Goal: Task Accomplishment & Management: Manage account settings

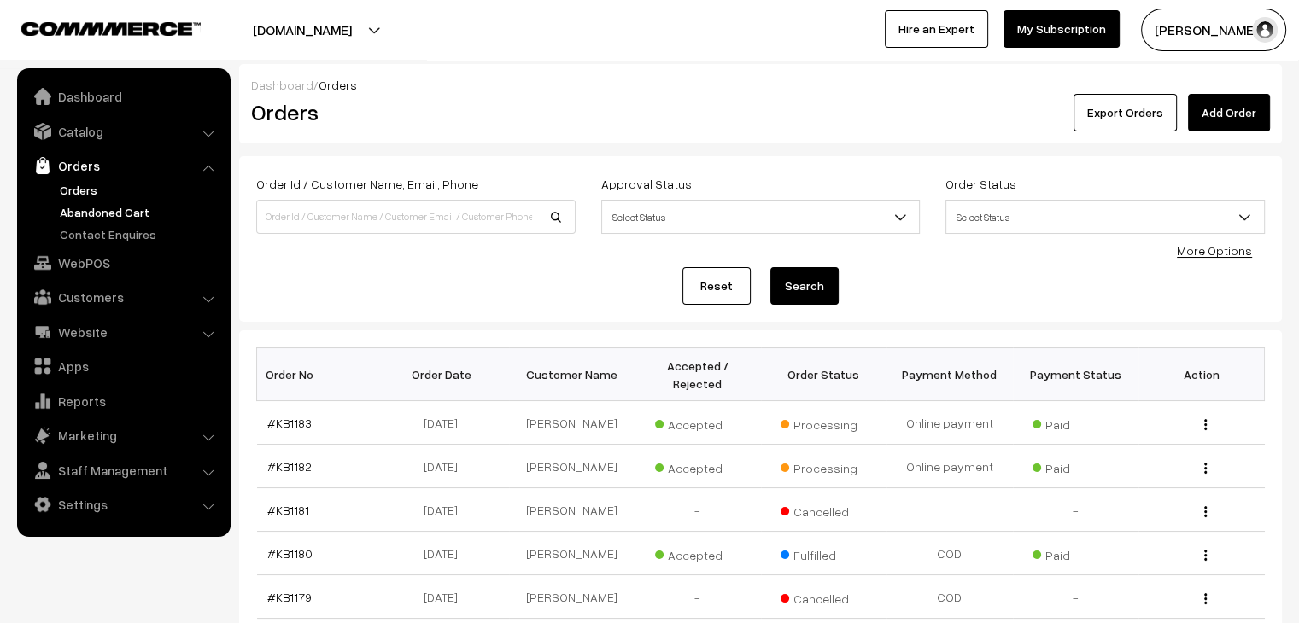
click at [131, 206] on link "Abandoned Cart" at bounding box center [140, 212] width 169 height 18
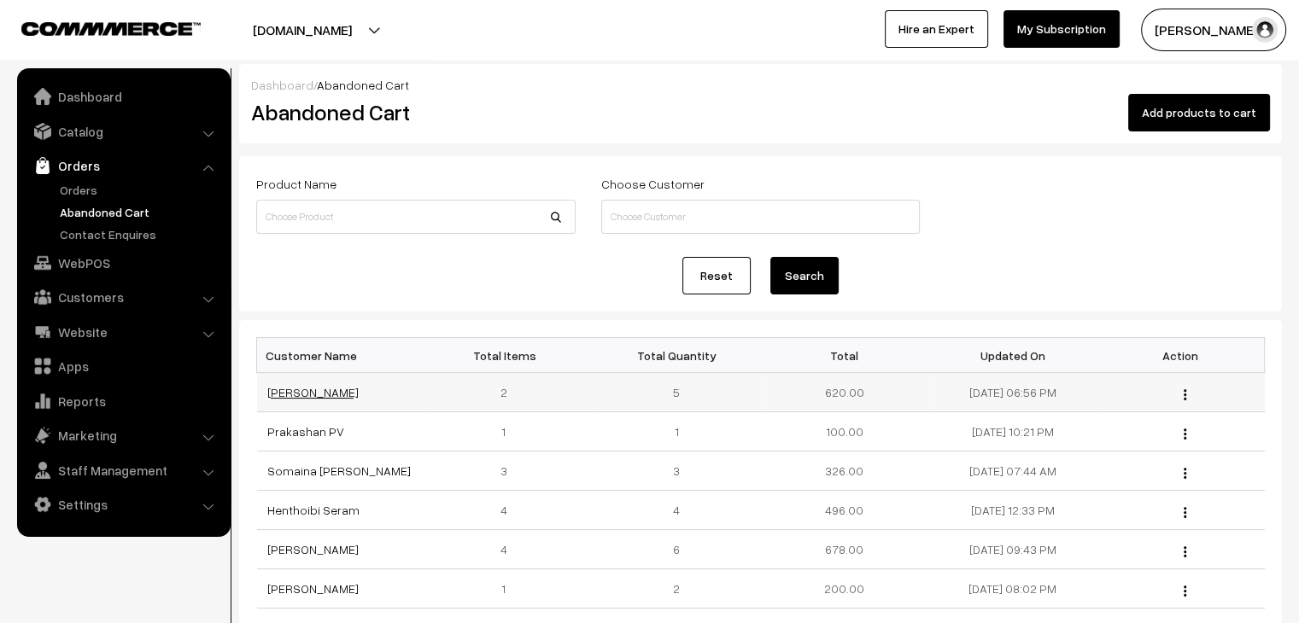
click at [301, 398] on link "[PERSON_NAME]" at bounding box center [312, 392] width 91 height 15
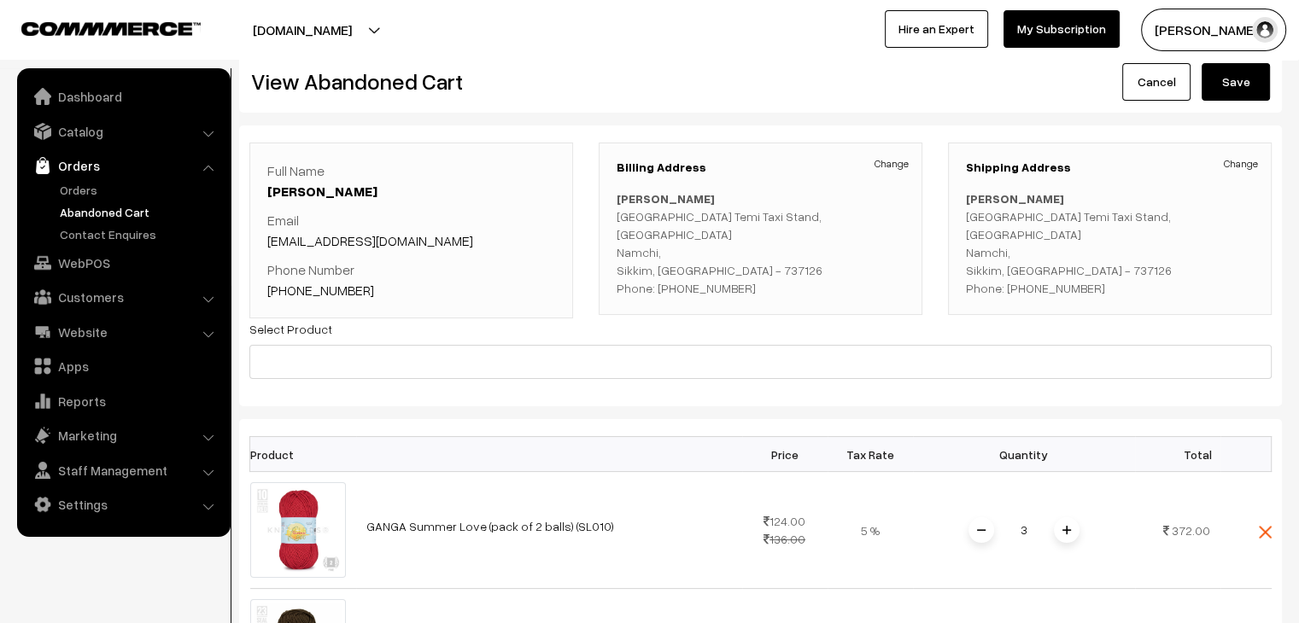
scroll to position [31, 0]
click at [108, 193] on link "Orders" at bounding box center [140, 190] width 169 height 18
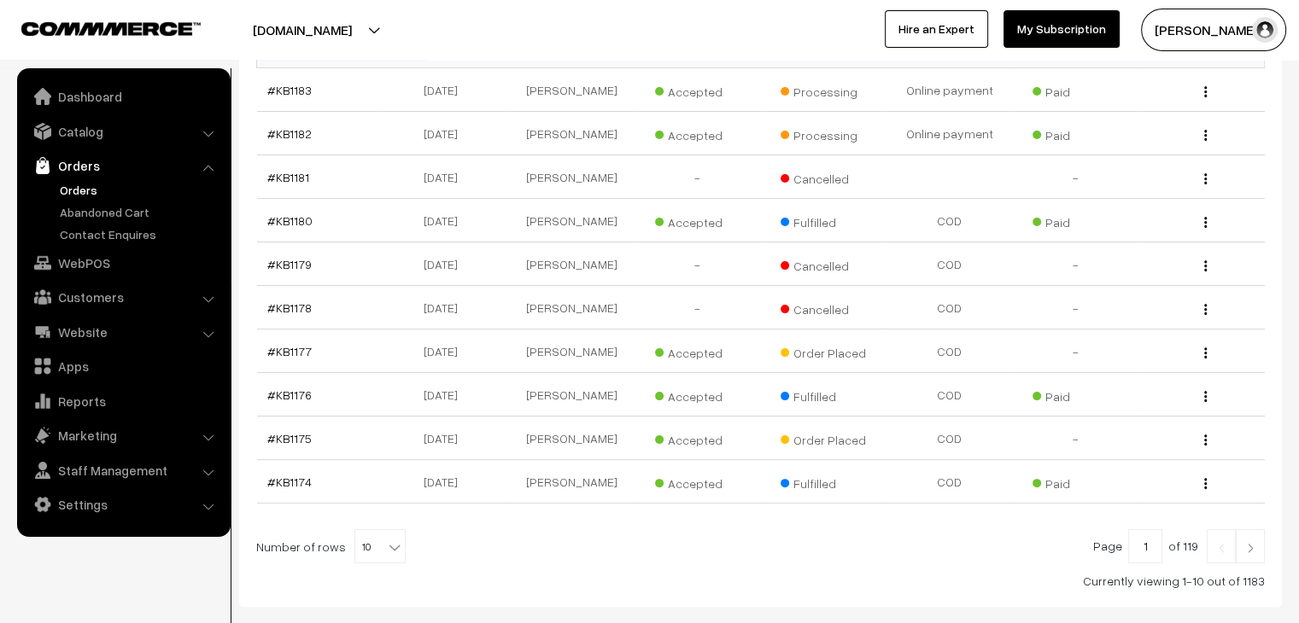
scroll to position [335, 0]
click at [297, 430] on link "#KB1175" at bounding box center [289, 437] width 44 height 15
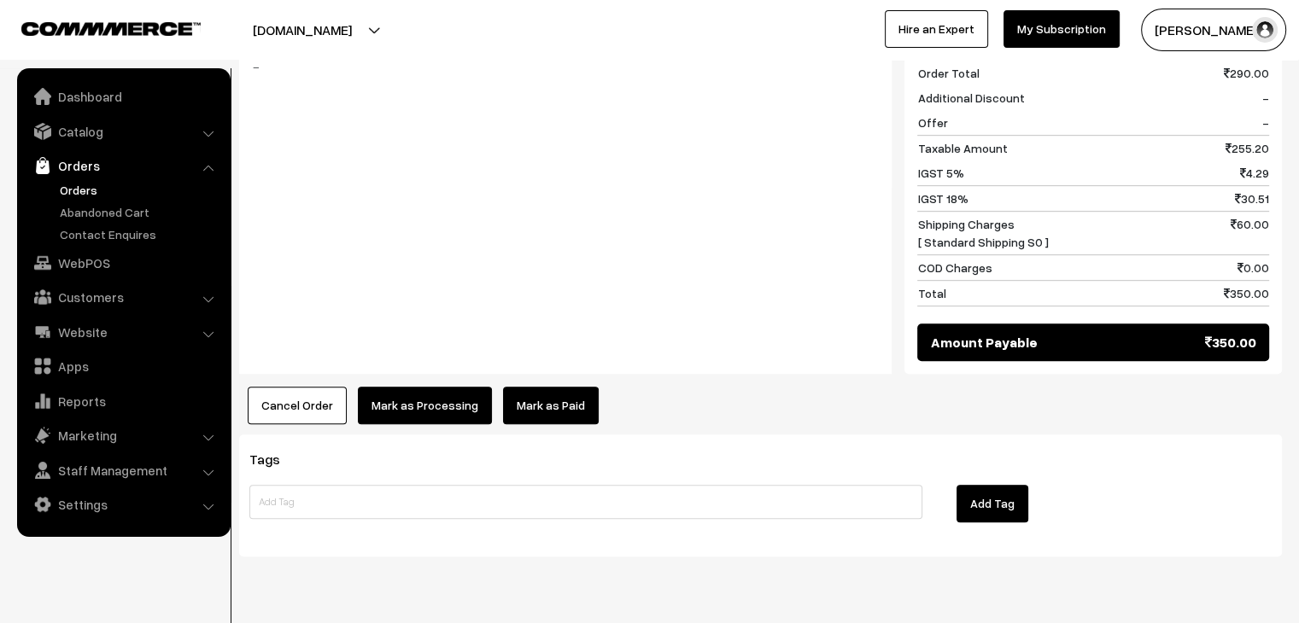
scroll to position [857, 0]
click at [310, 387] on button "Cancel Order" at bounding box center [297, 406] width 99 height 38
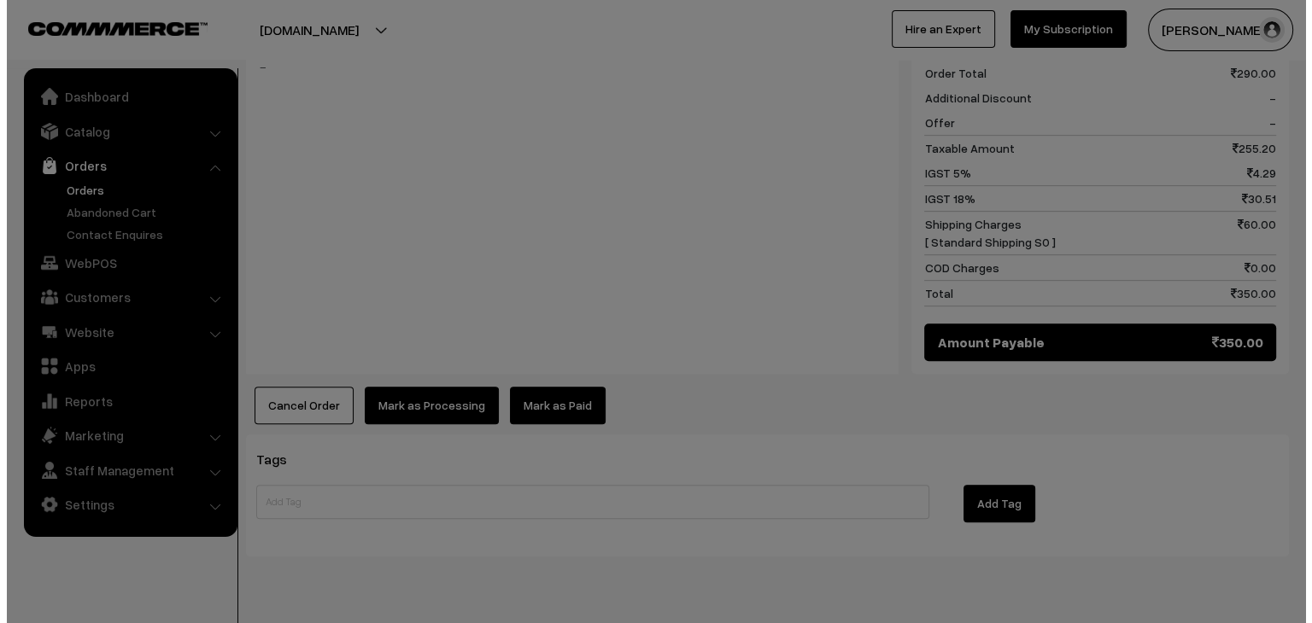
scroll to position [860, 0]
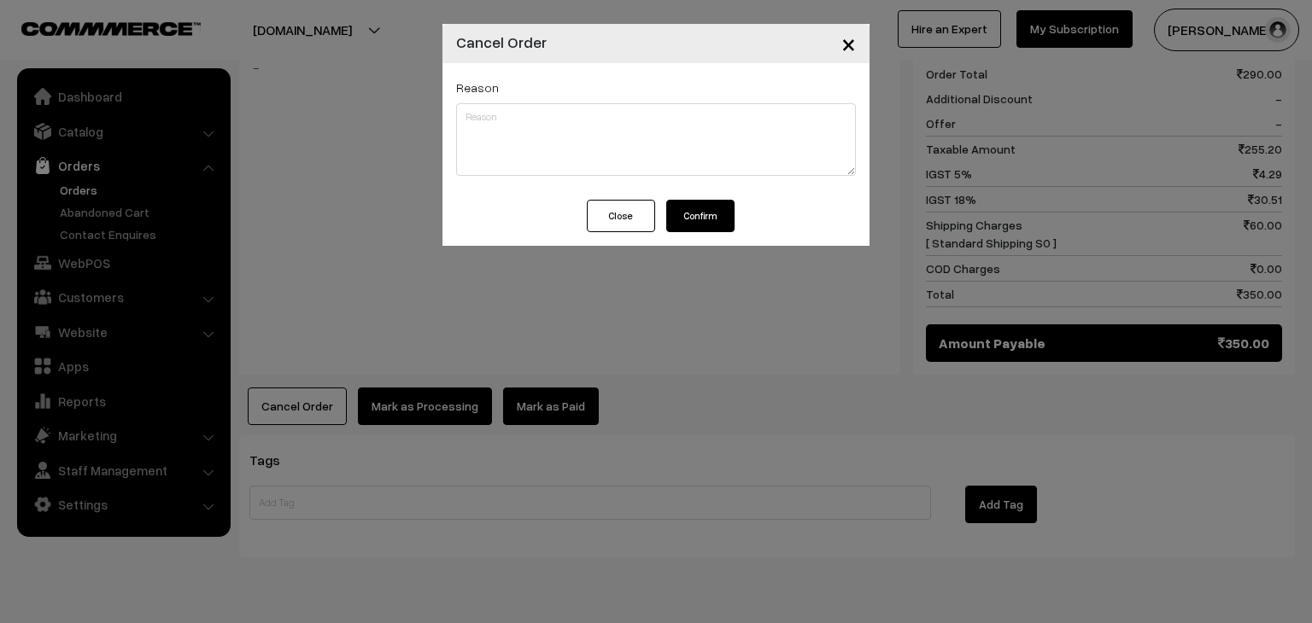
click at [718, 215] on button "Confirm" at bounding box center [700, 216] width 68 height 32
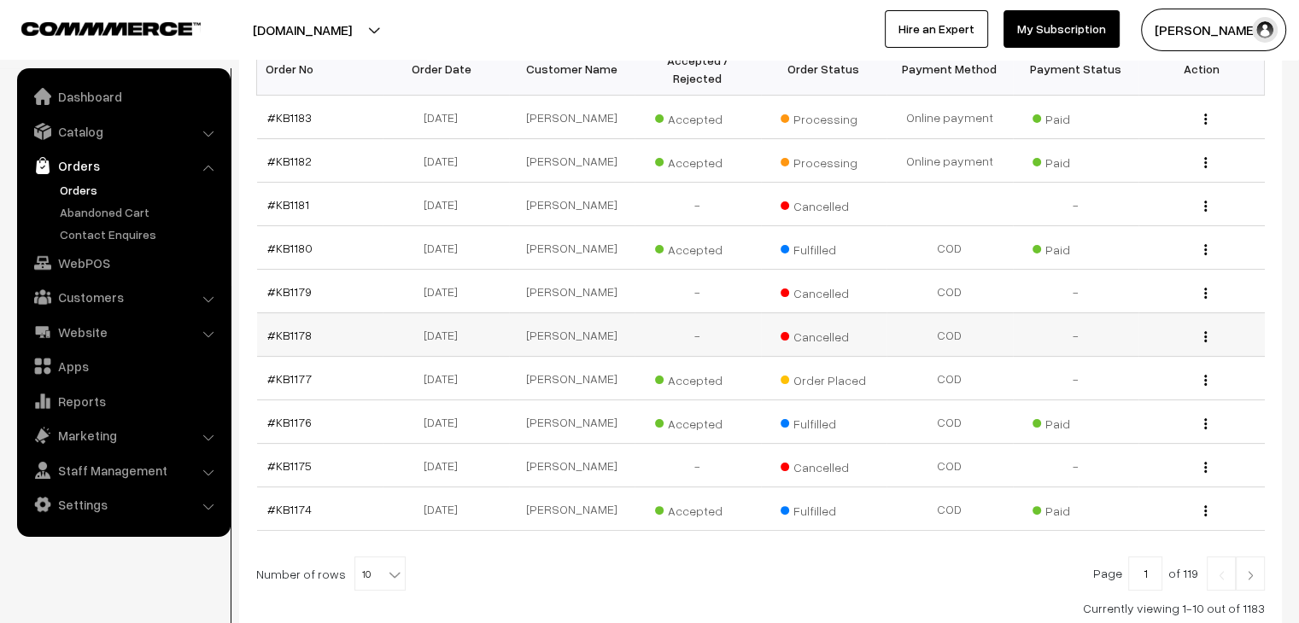
scroll to position [304, 0]
click at [298, 373] on link "#KB1177" at bounding box center [289, 380] width 44 height 15
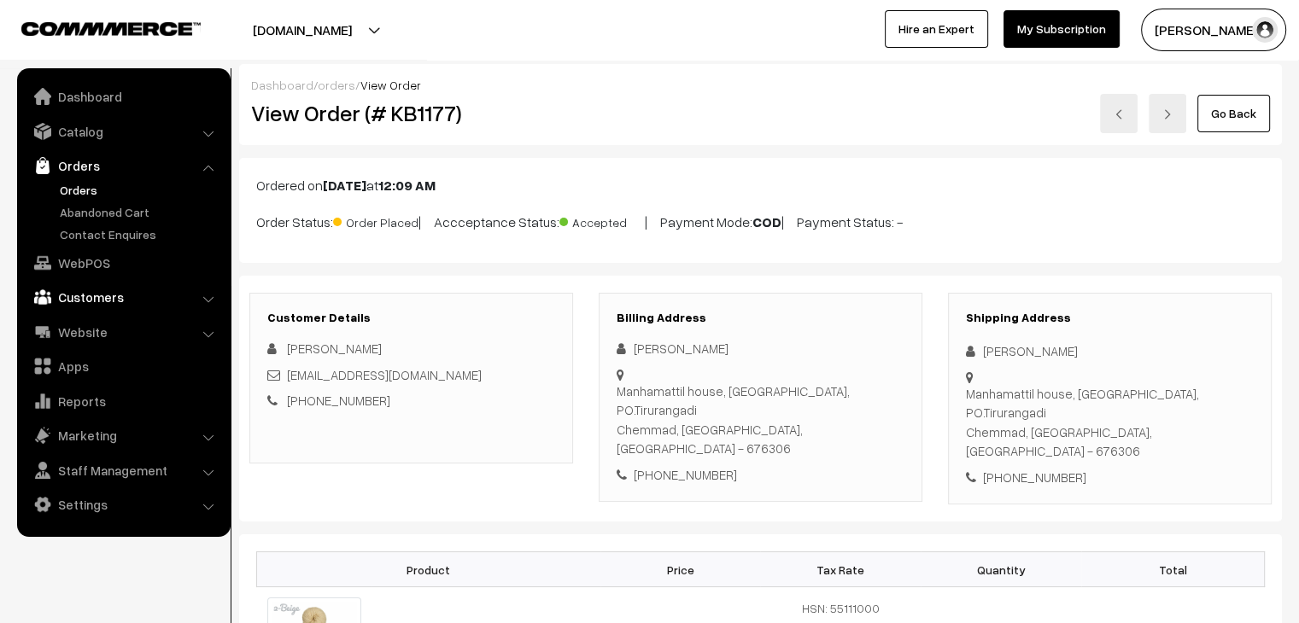
click at [117, 287] on link "Customers" at bounding box center [122, 297] width 203 height 31
click at [97, 253] on link "Customers" at bounding box center [140, 259] width 169 height 18
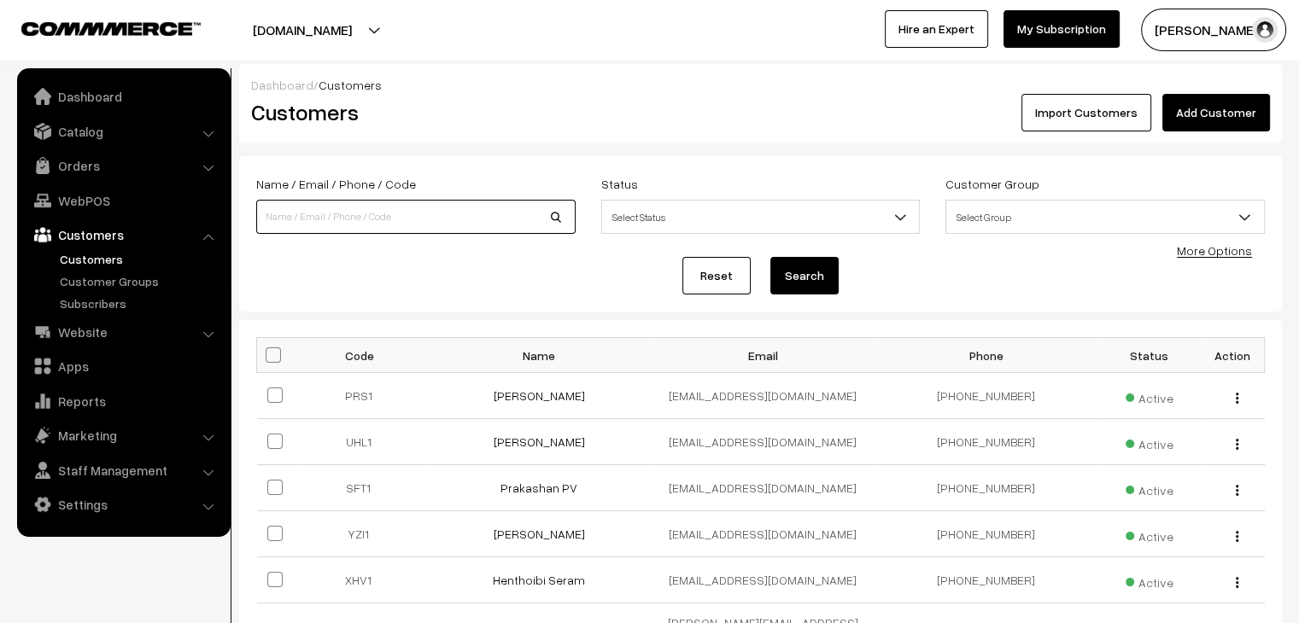
click at [421, 218] on input at bounding box center [415, 217] width 319 height 34
type input "nidar"
click at [770, 257] on button "Search" at bounding box center [804, 276] width 68 height 38
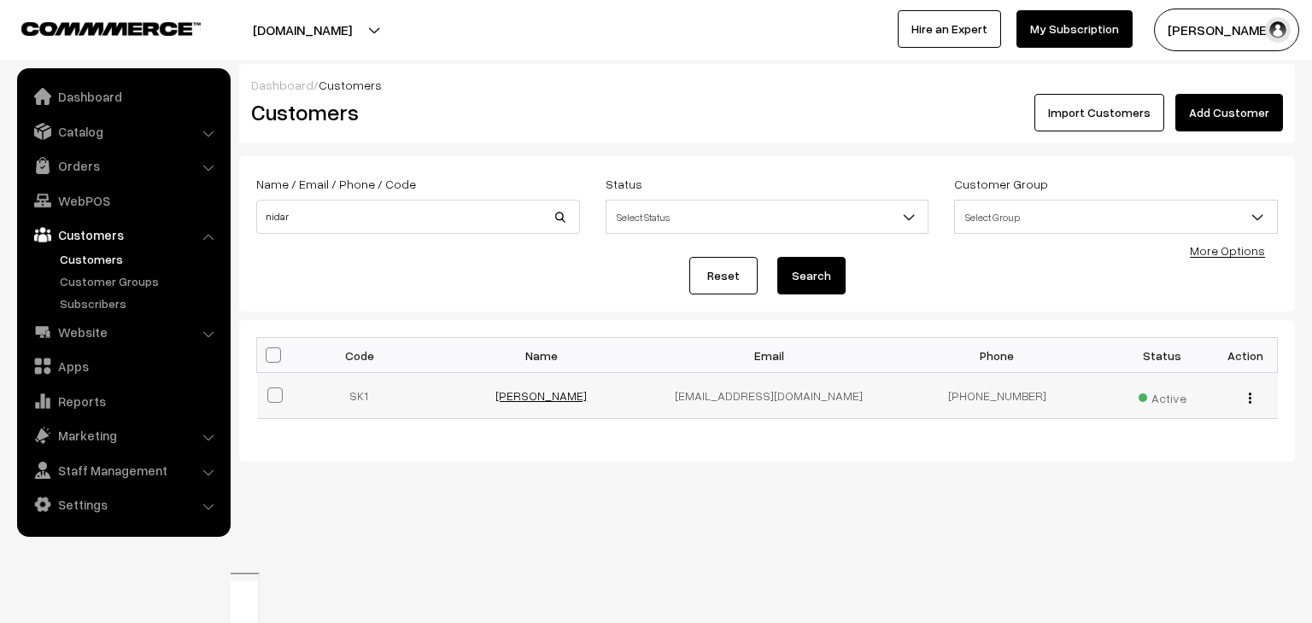
click at [532, 401] on link "[PERSON_NAME]" at bounding box center [540, 396] width 91 height 15
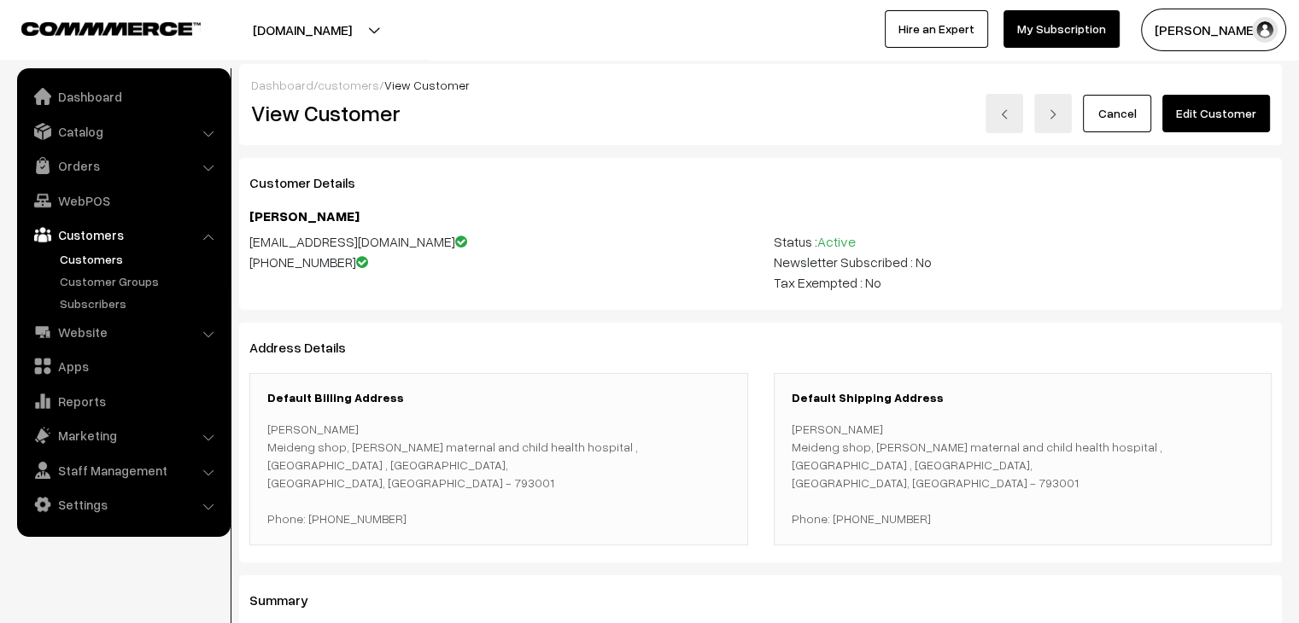
click at [1206, 122] on link "Edit Customer" at bounding box center [1216, 114] width 108 height 38
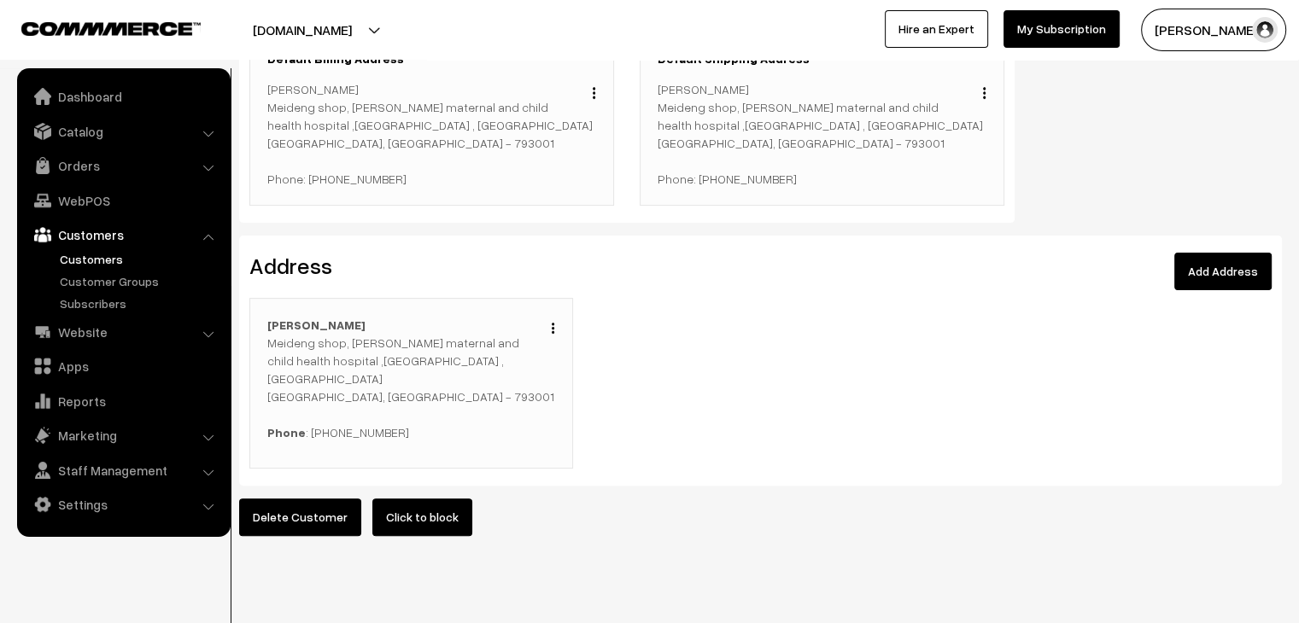
scroll to position [458, 0]
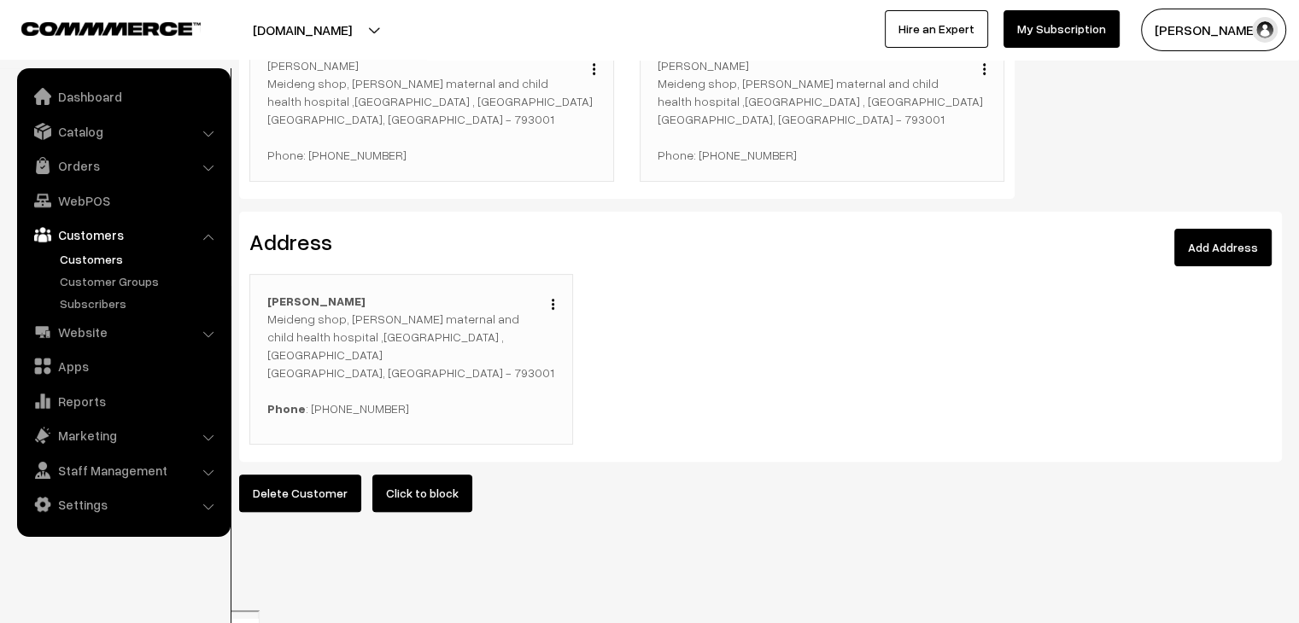
click at [1226, 249] on link "Add Address" at bounding box center [1222, 248] width 97 height 38
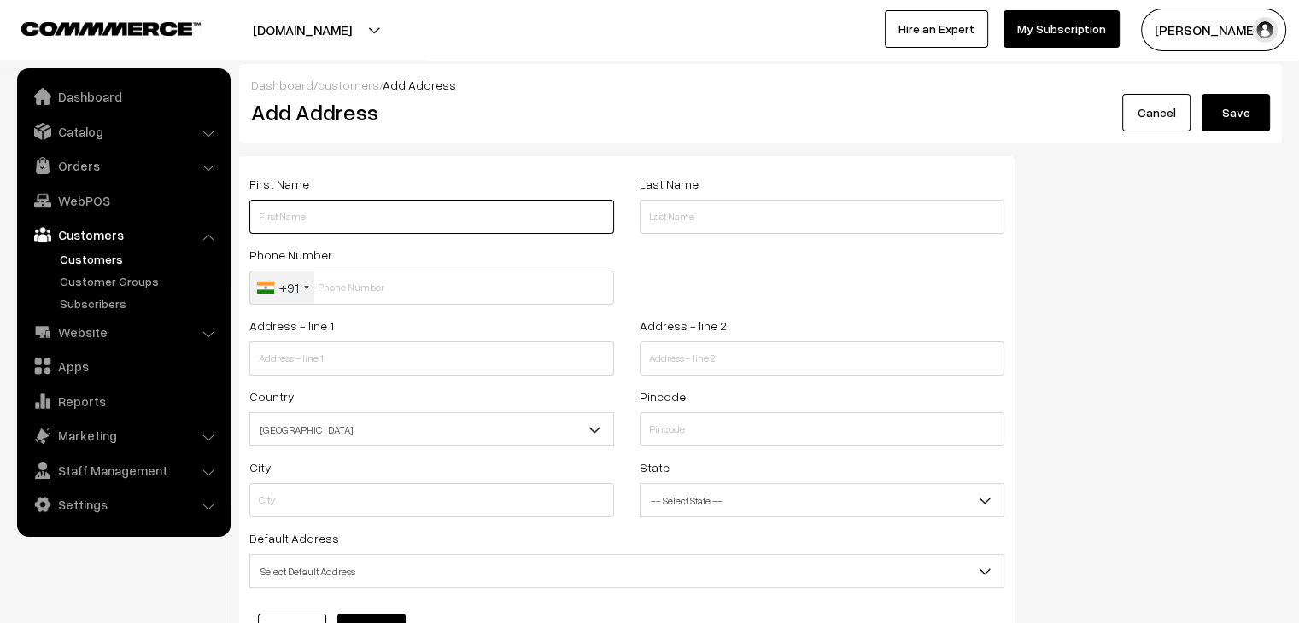
click at [565, 203] on input "text" at bounding box center [431, 217] width 365 height 34
type input "Nidarishisha"
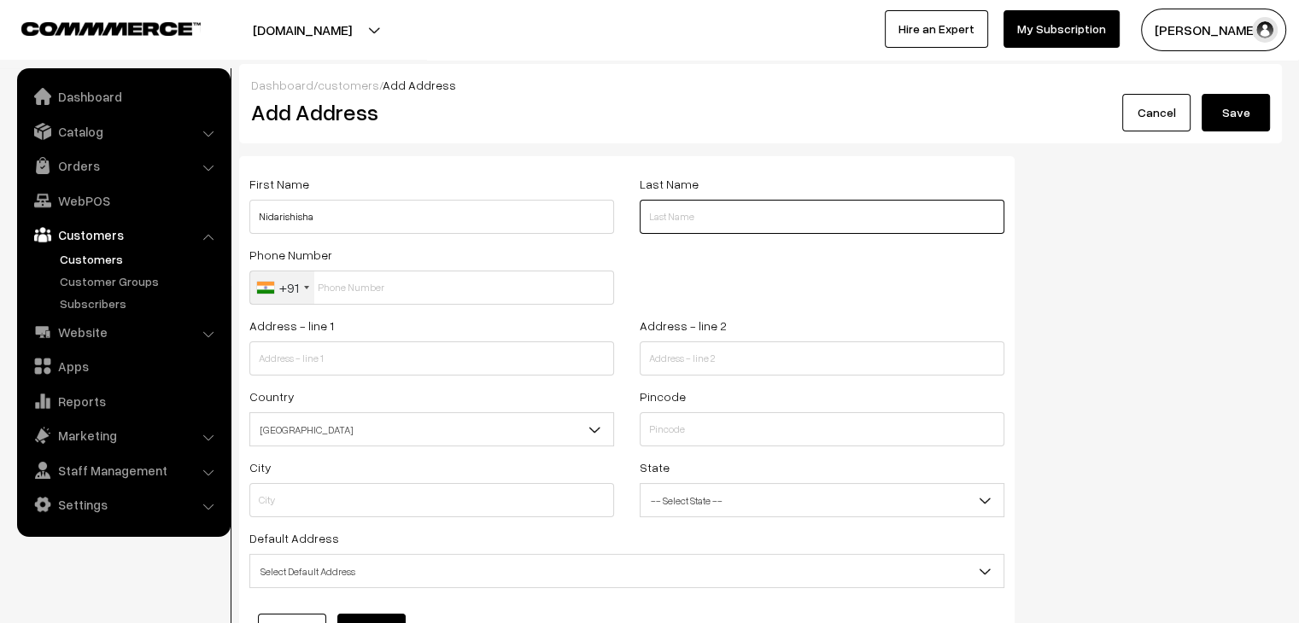
click at [777, 216] on input "text" at bounding box center [822, 217] width 365 height 34
type input "Papang"
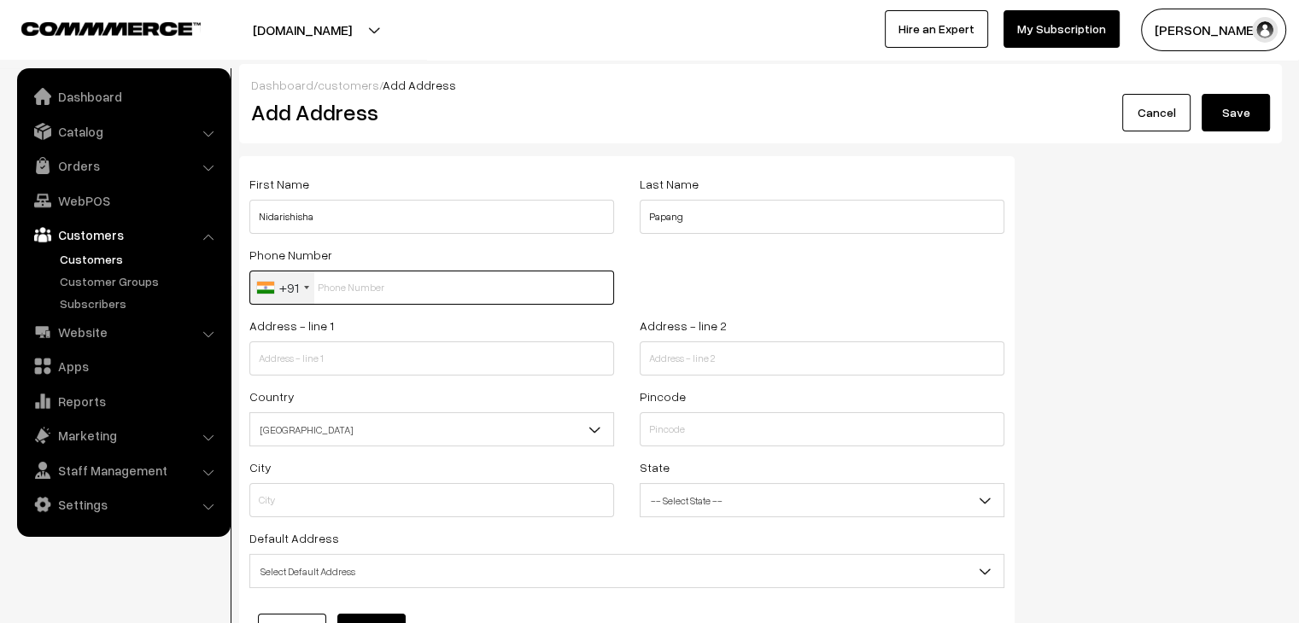
click at [462, 289] on input "text" at bounding box center [431, 288] width 365 height 34
type input "8730900651"
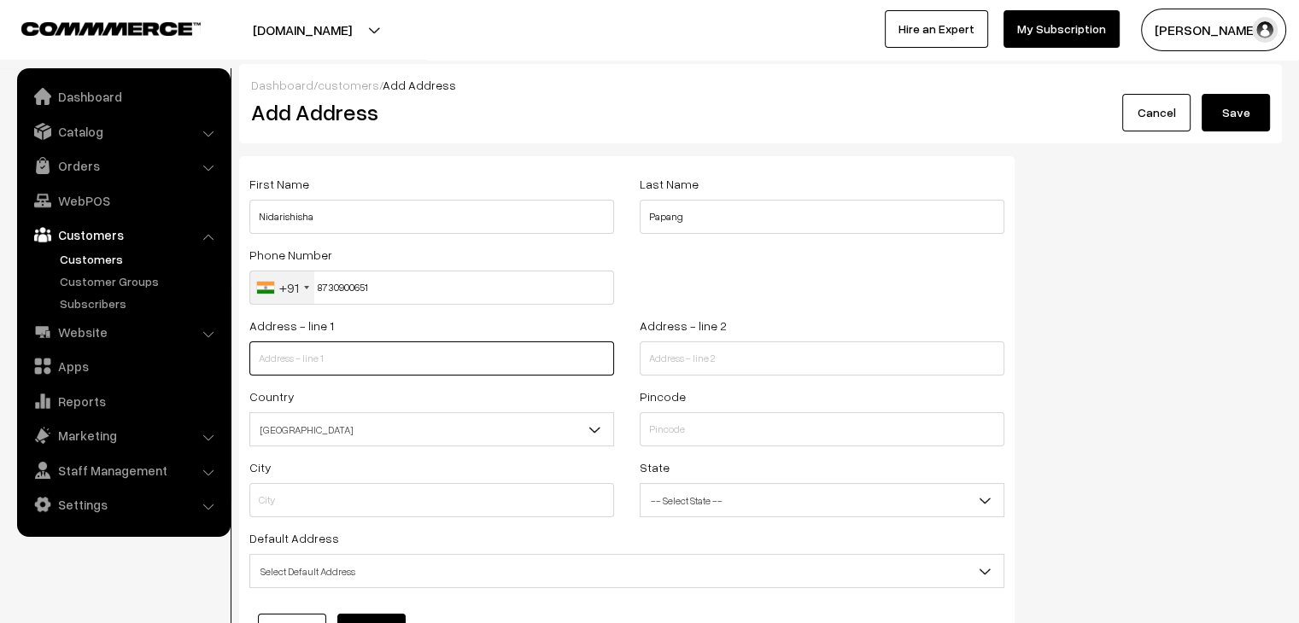
click at [338, 361] on input "text" at bounding box center [431, 359] width 365 height 34
type input "Lurimkhleih shong"
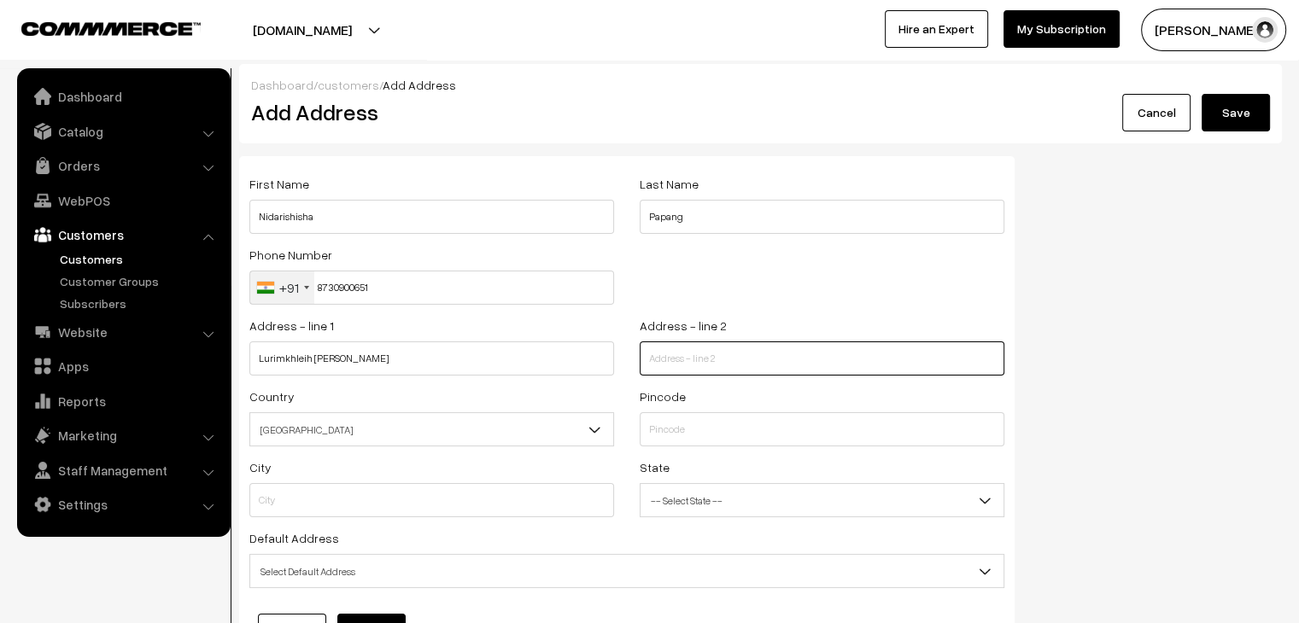
click at [692, 357] on input "text" at bounding box center [822, 359] width 365 height 34
type input "East jaintia hills district"
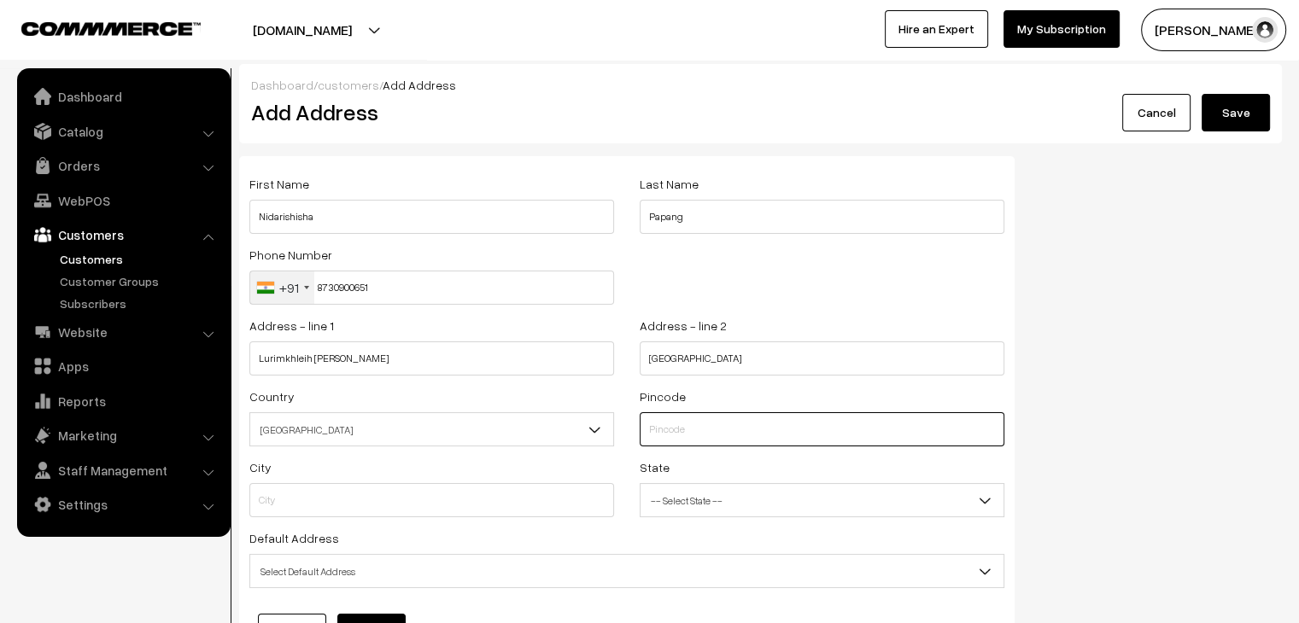
click at [711, 444] on input "text" at bounding box center [822, 430] width 365 height 34
type input "793160"
type input "Jaintia Hills"
select select "Meghalaya"
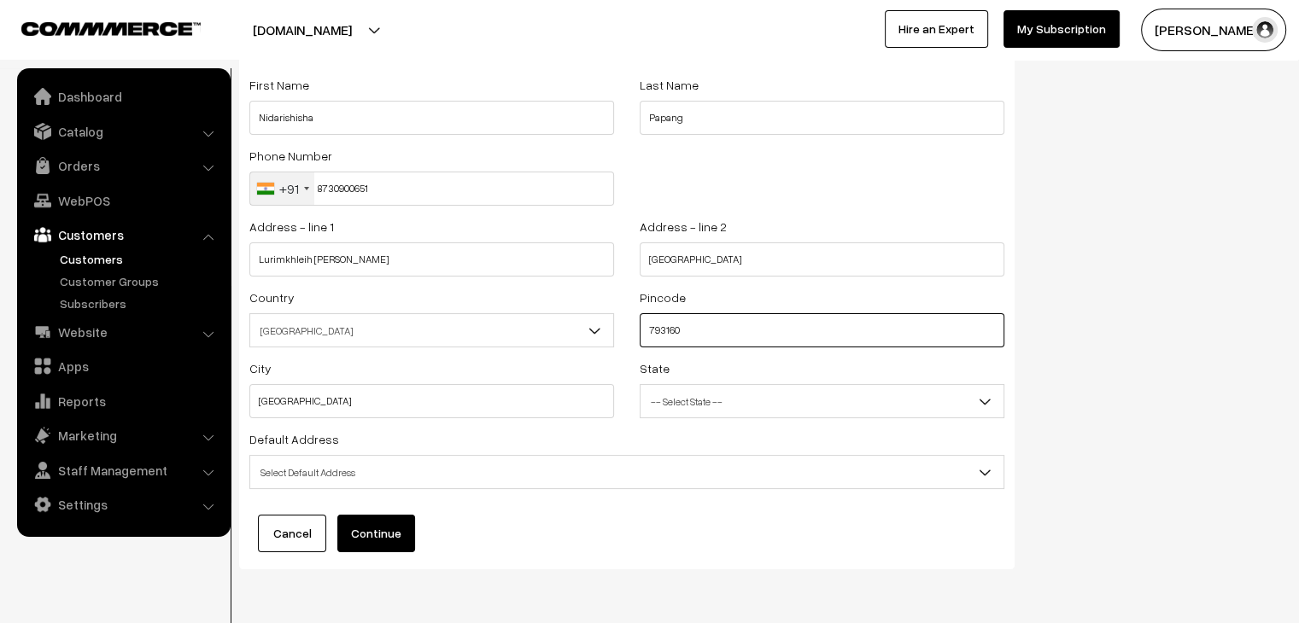
scroll to position [102, 0]
type input "793160"
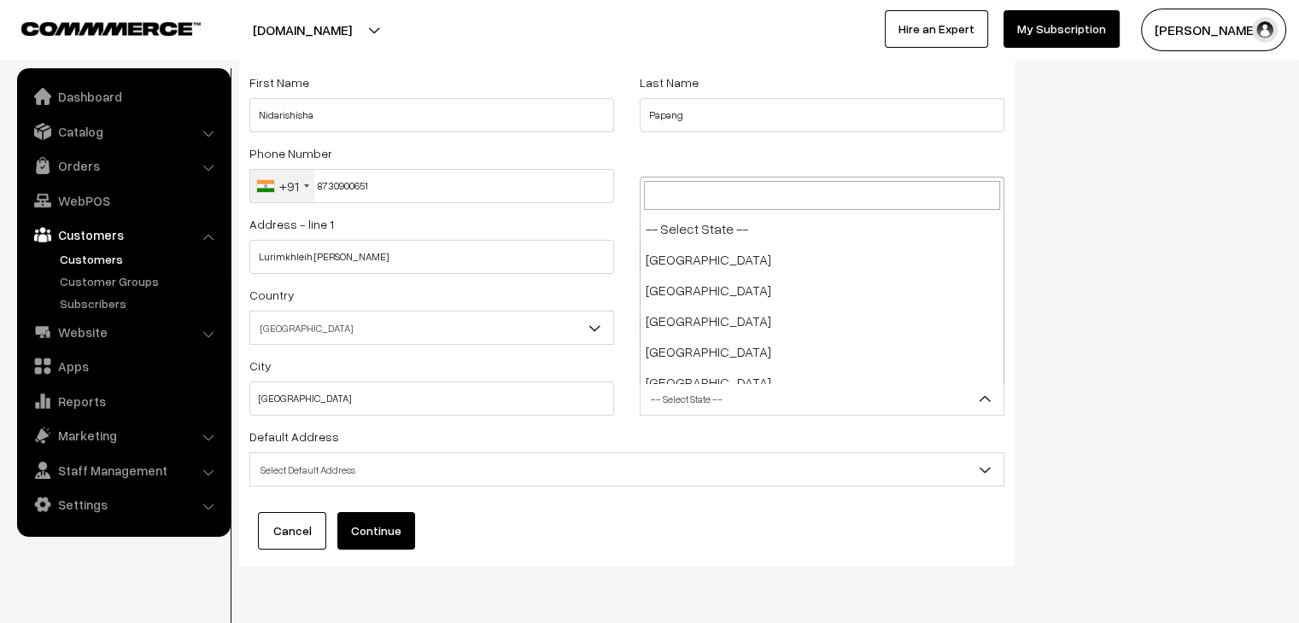
scroll to position [646, 0]
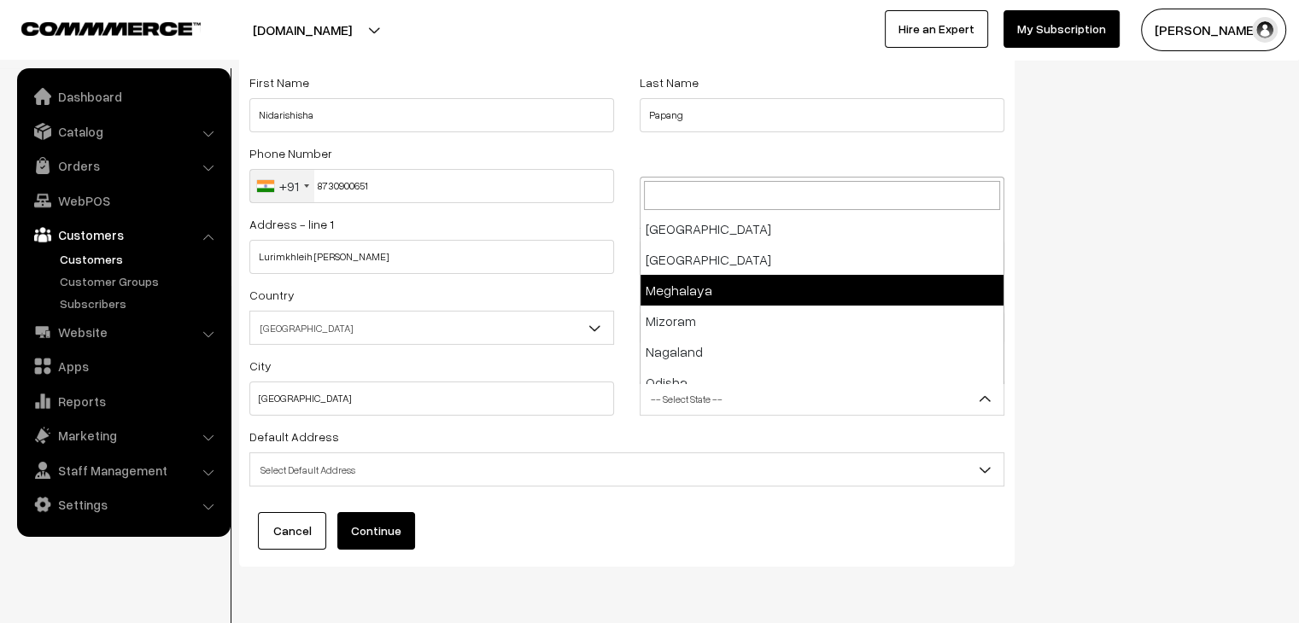
click at [690, 401] on span "-- Select State --" at bounding box center [822, 399] width 363 height 30
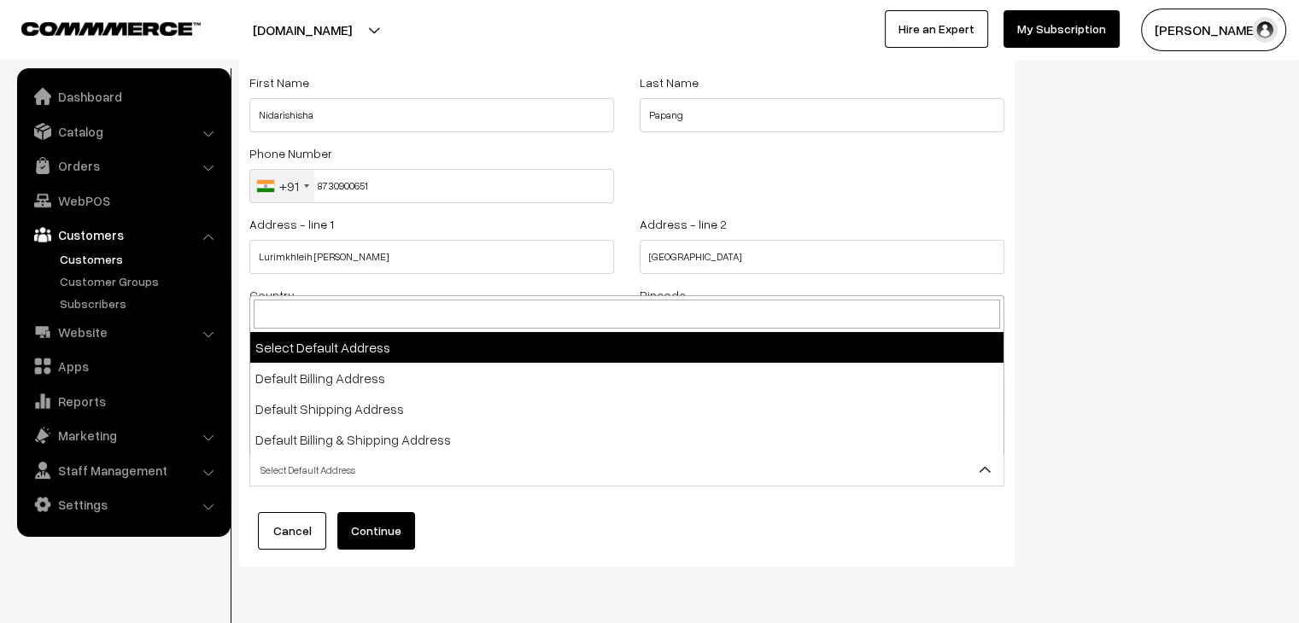
click at [342, 477] on span "Select Default Address" at bounding box center [626, 470] width 753 height 30
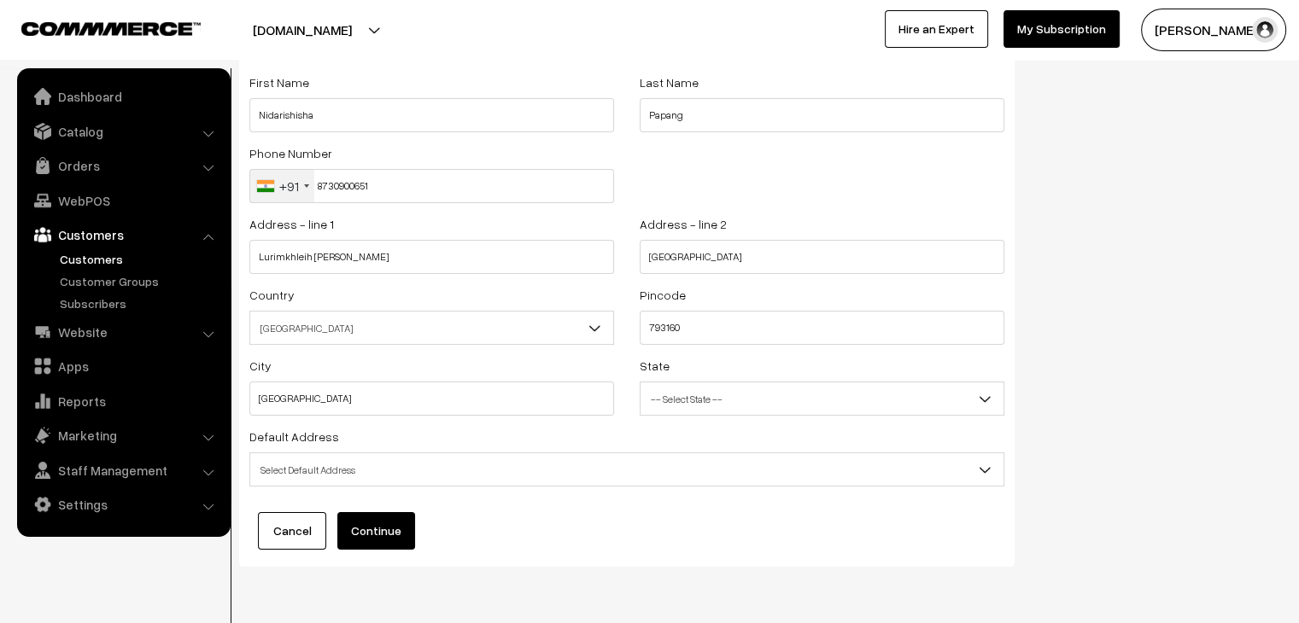
drag, startPoint x: 477, startPoint y: 505, endPoint x: 401, endPoint y: 531, distance: 80.5
click at [401, 531] on div "First Name Nidarishisha Last Name Papang Phone Number +91 United States +1 Unit…" at bounding box center [626, 311] width 775 height 512
click at [401, 531] on button "Continue" at bounding box center [376, 531] width 78 height 38
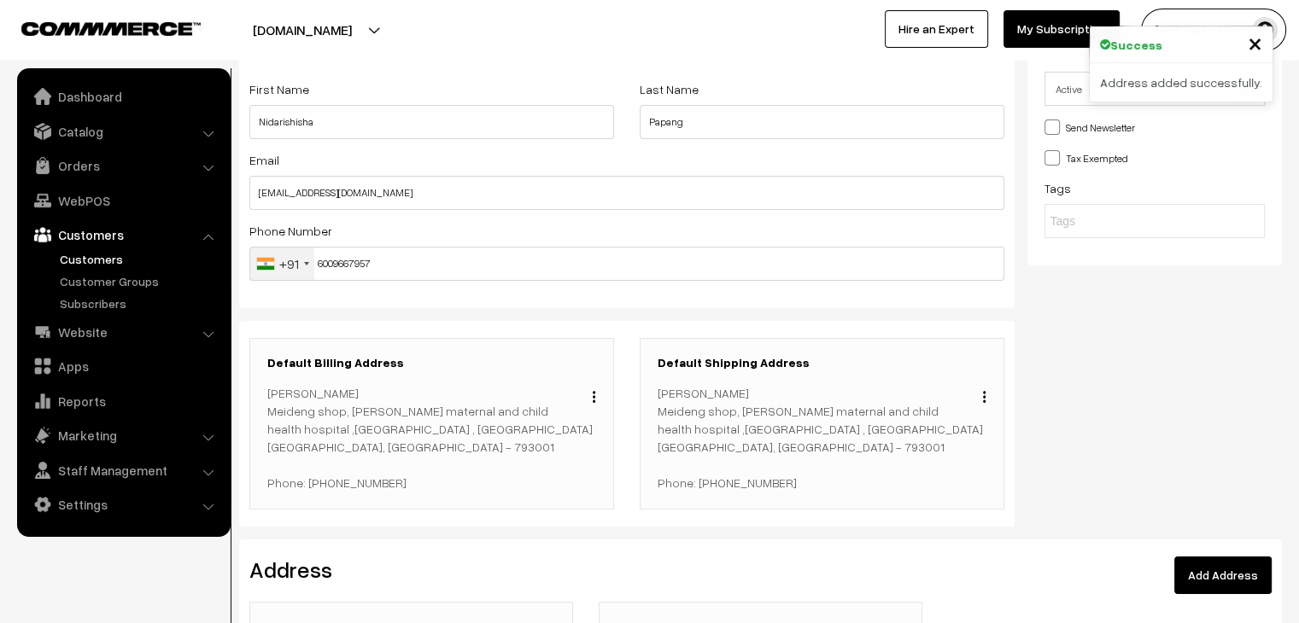
scroll to position [130, 0]
click at [983, 397] on img "button" at bounding box center [984, 396] width 3 height 11
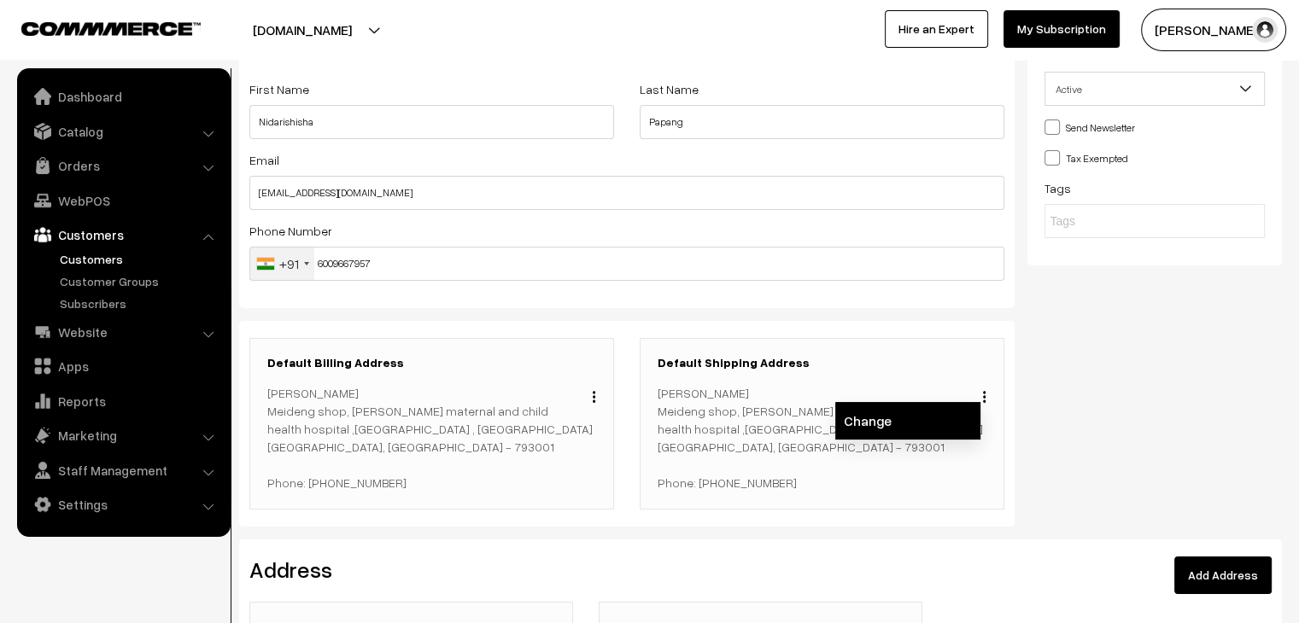
click at [944, 421] on link "Change" at bounding box center [907, 421] width 145 height 38
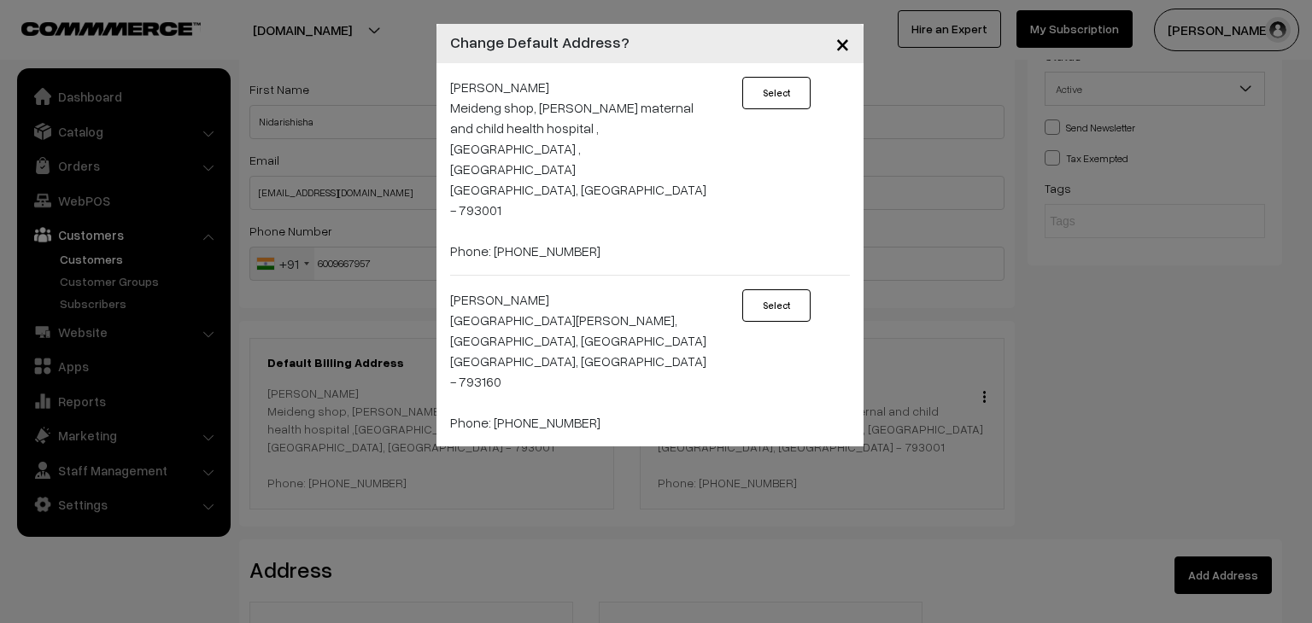
click at [782, 290] on button "Select" at bounding box center [776, 306] width 68 height 32
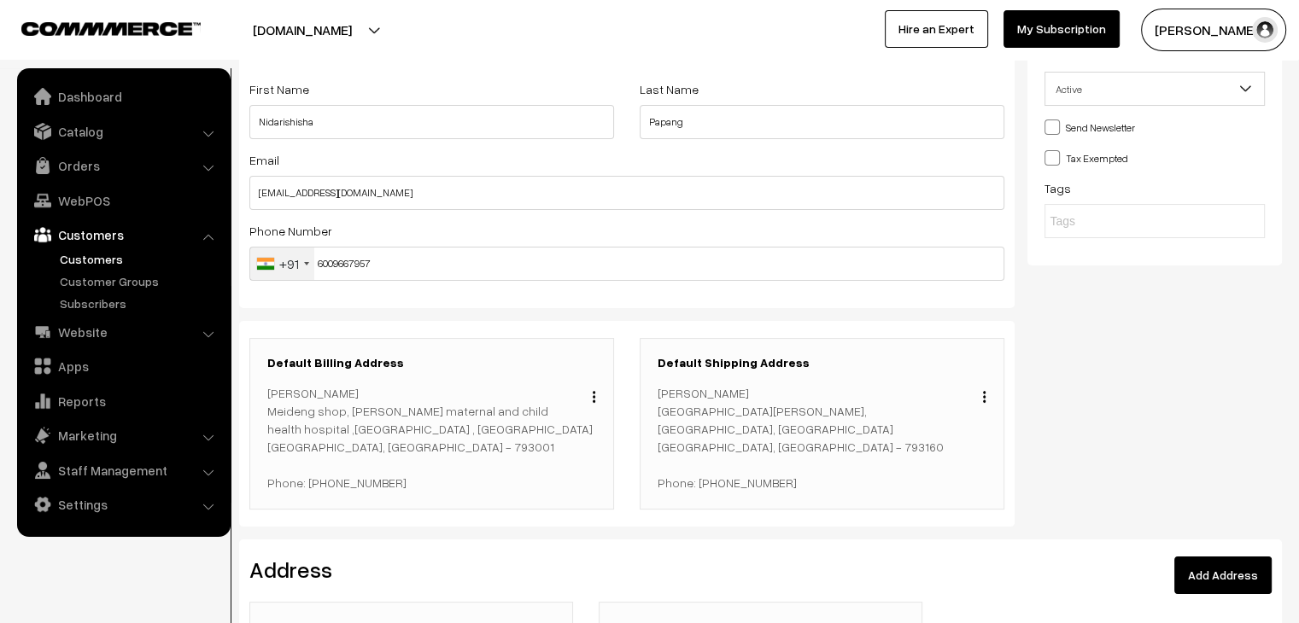
click at [594, 400] on img "button" at bounding box center [594, 396] width 3 height 11
click at [553, 424] on link "Change" at bounding box center [517, 421] width 145 height 38
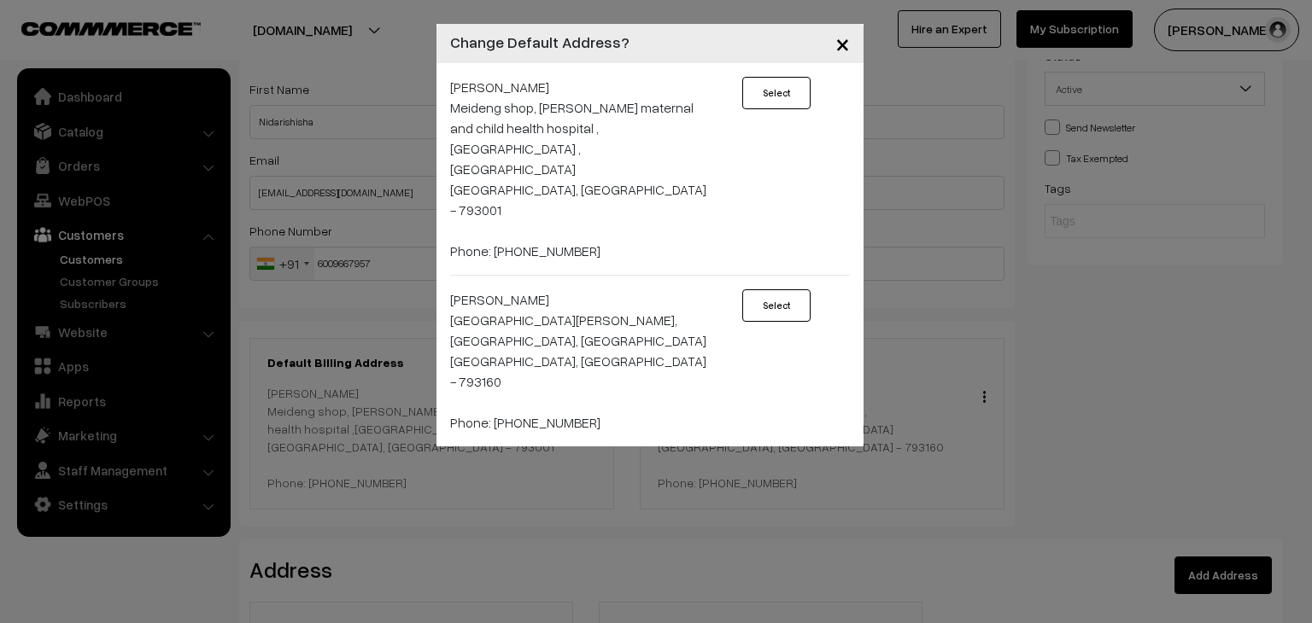
click at [770, 290] on button "Select" at bounding box center [776, 306] width 68 height 32
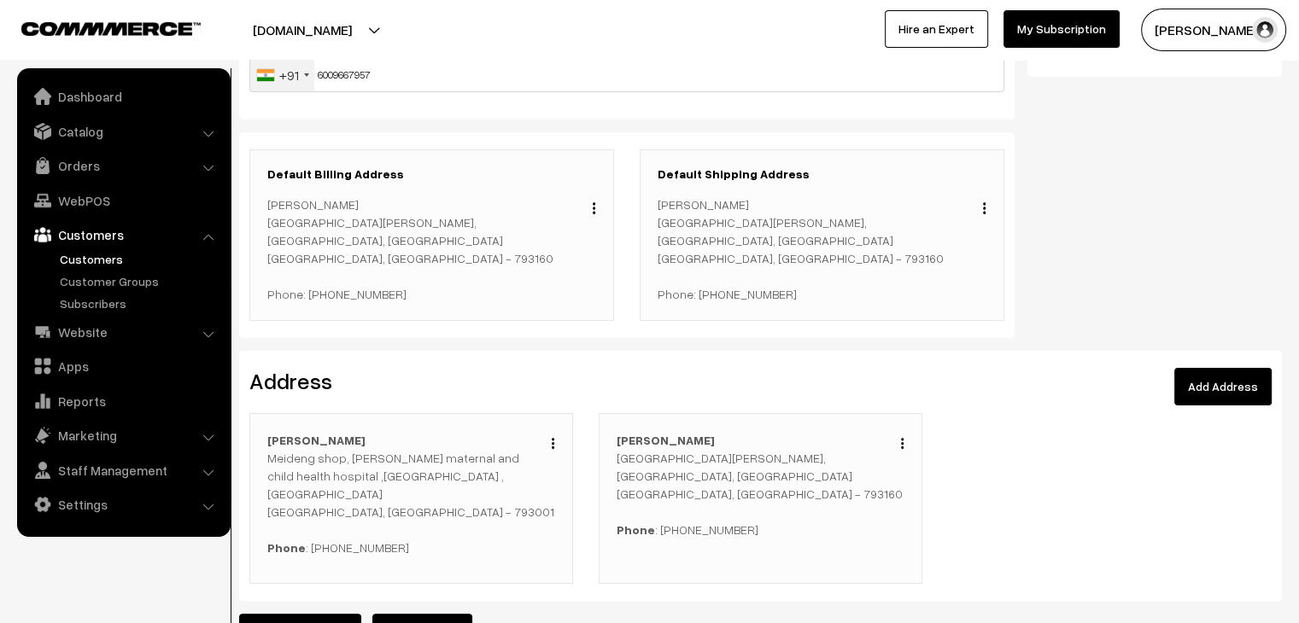
scroll to position [318, 0]
click at [552, 445] on img "button" at bounding box center [553, 444] width 3 height 11
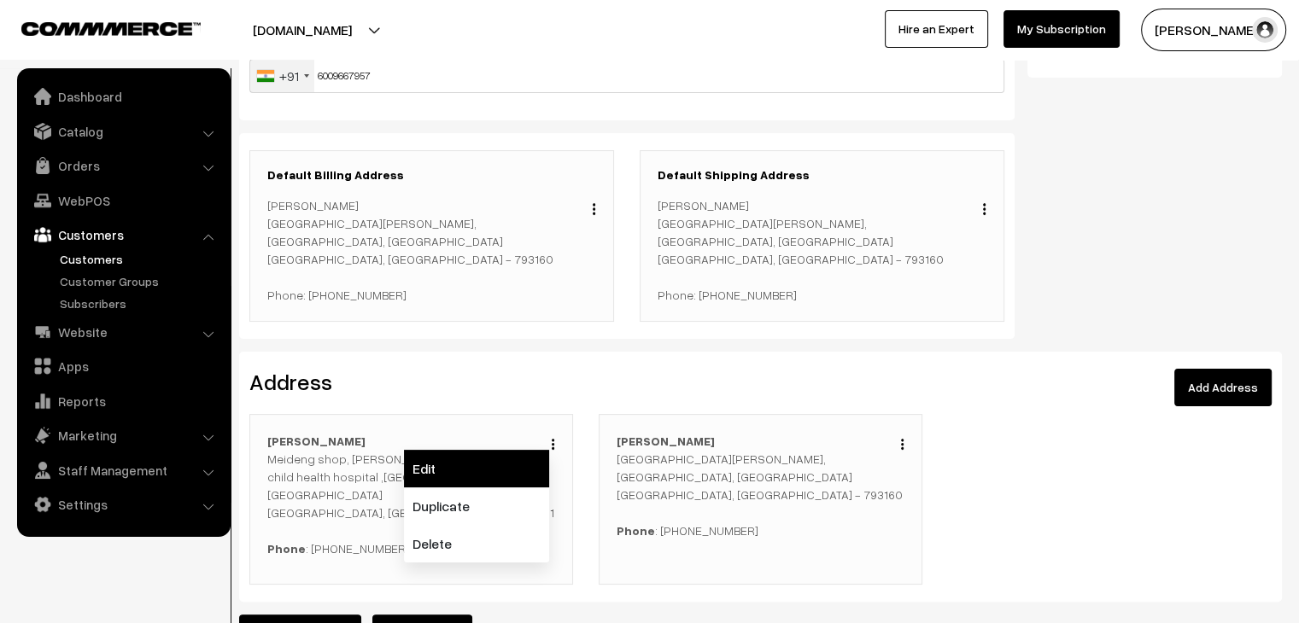
click at [523, 472] on link "Edit" at bounding box center [476, 469] width 145 height 38
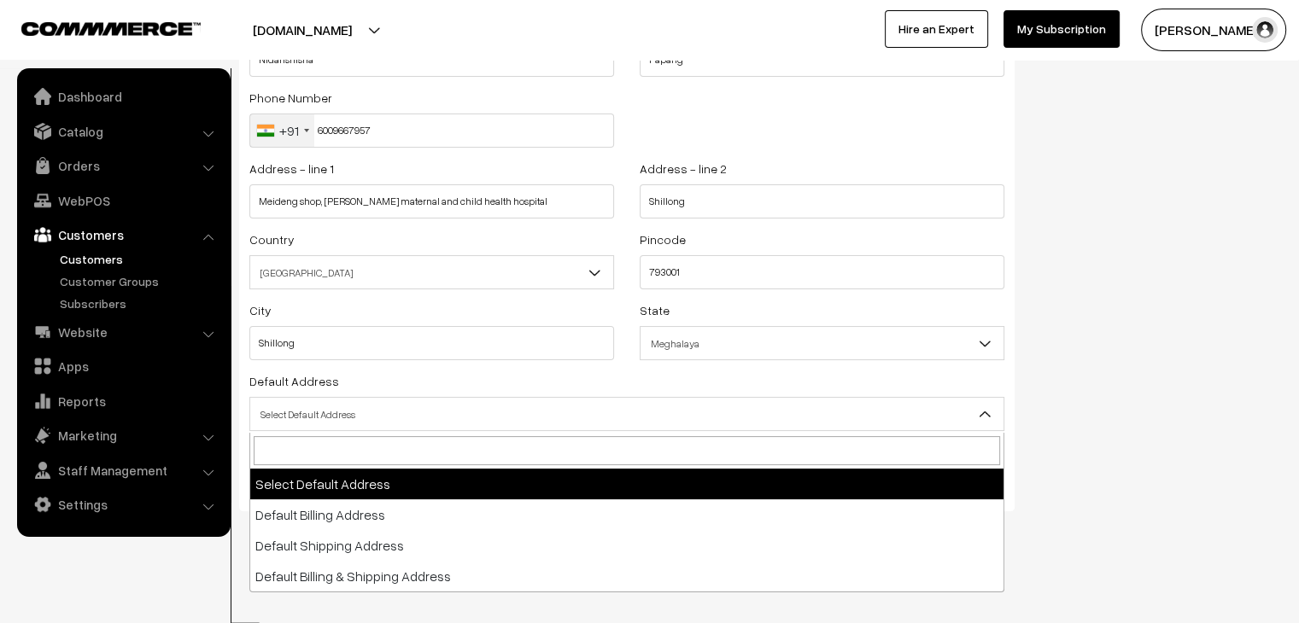
click at [402, 414] on span "Select Default Address" at bounding box center [626, 415] width 753 height 30
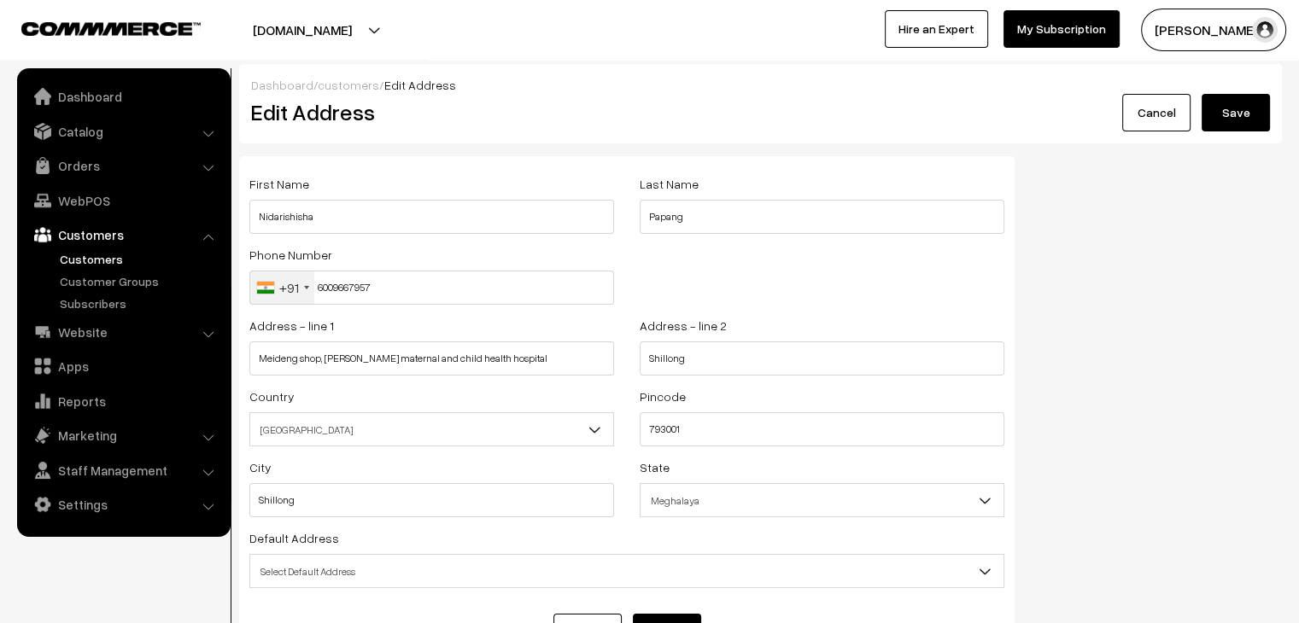
click at [336, 85] on link "customers" at bounding box center [348, 85] width 61 height 15
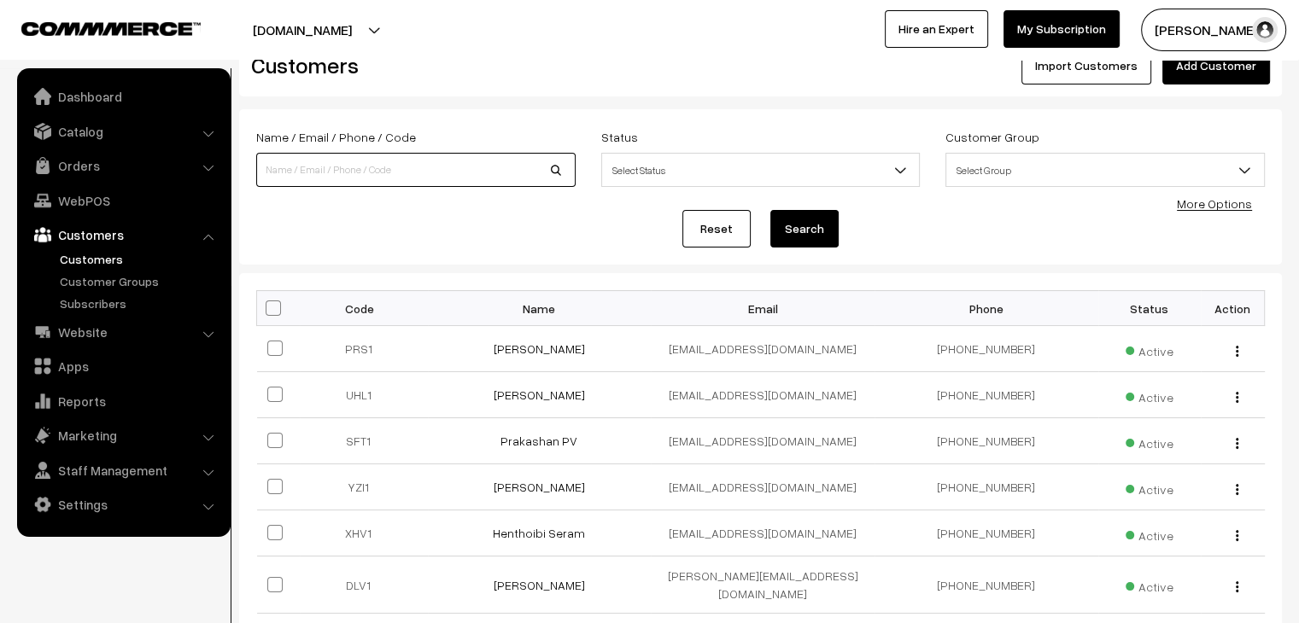
click at [424, 180] on input at bounding box center [415, 170] width 319 height 34
type input "nidar"
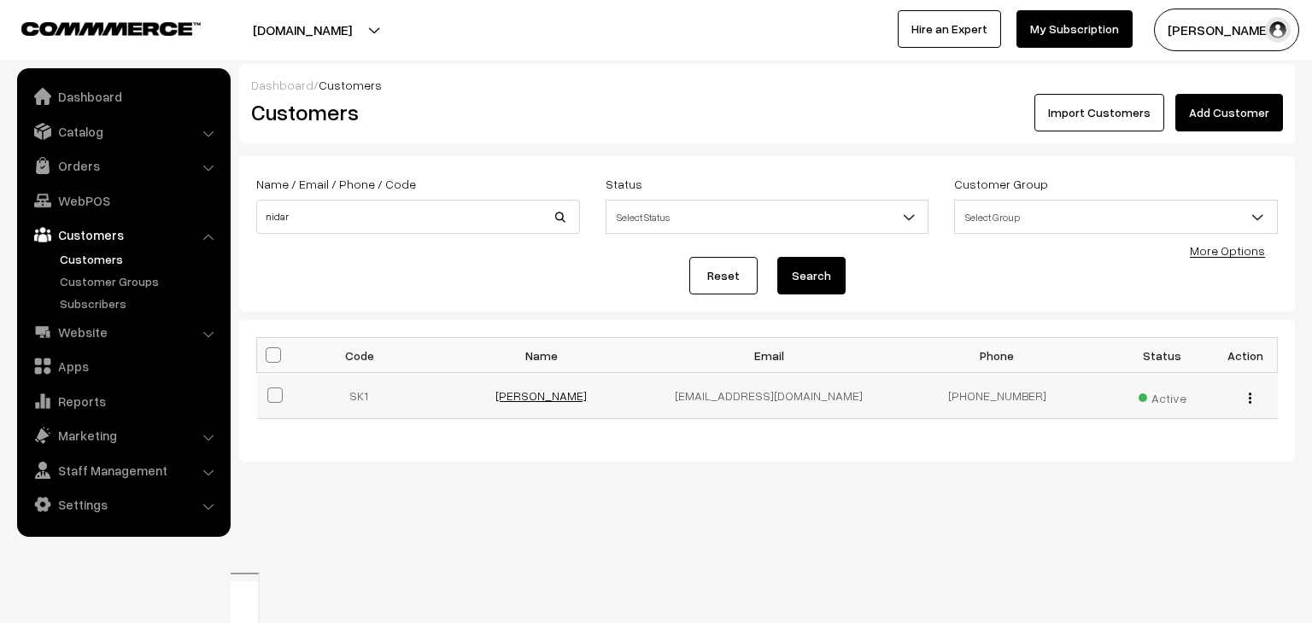
click at [548, 394] on link "[PERSON_NAME]" at bounding box center [540, 396] width 91 height 15
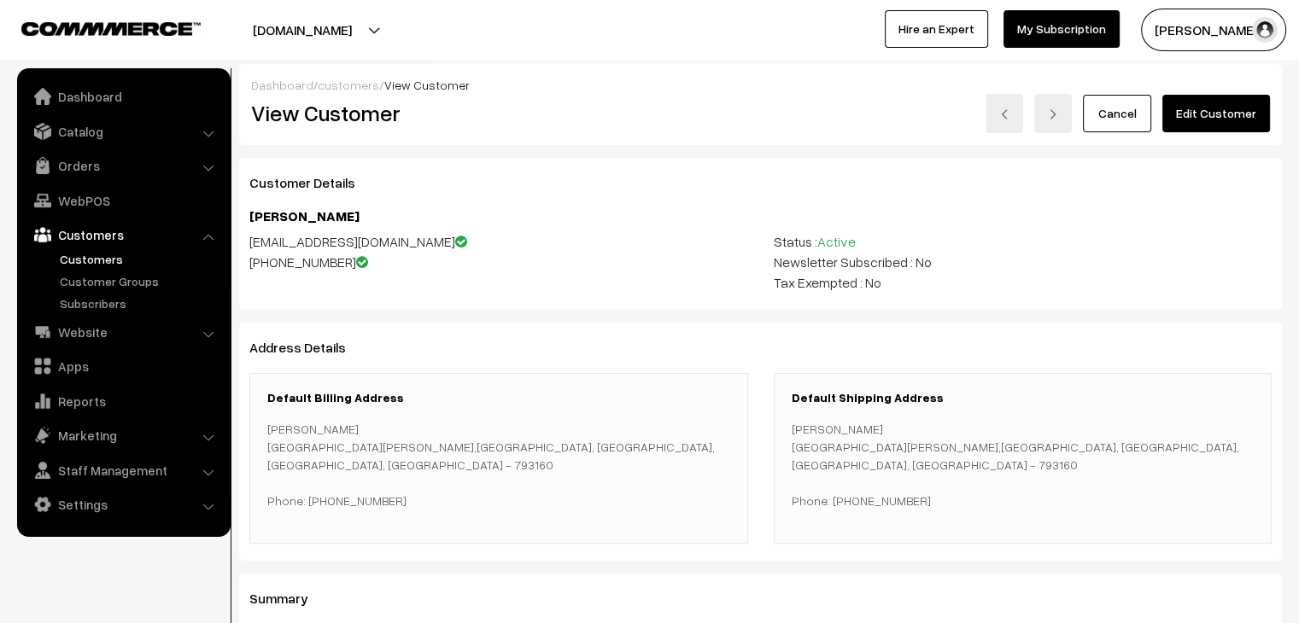
click at [1201, 116] on link "Edit Customer" at bounding box center [1216, 114] width 108 height 38
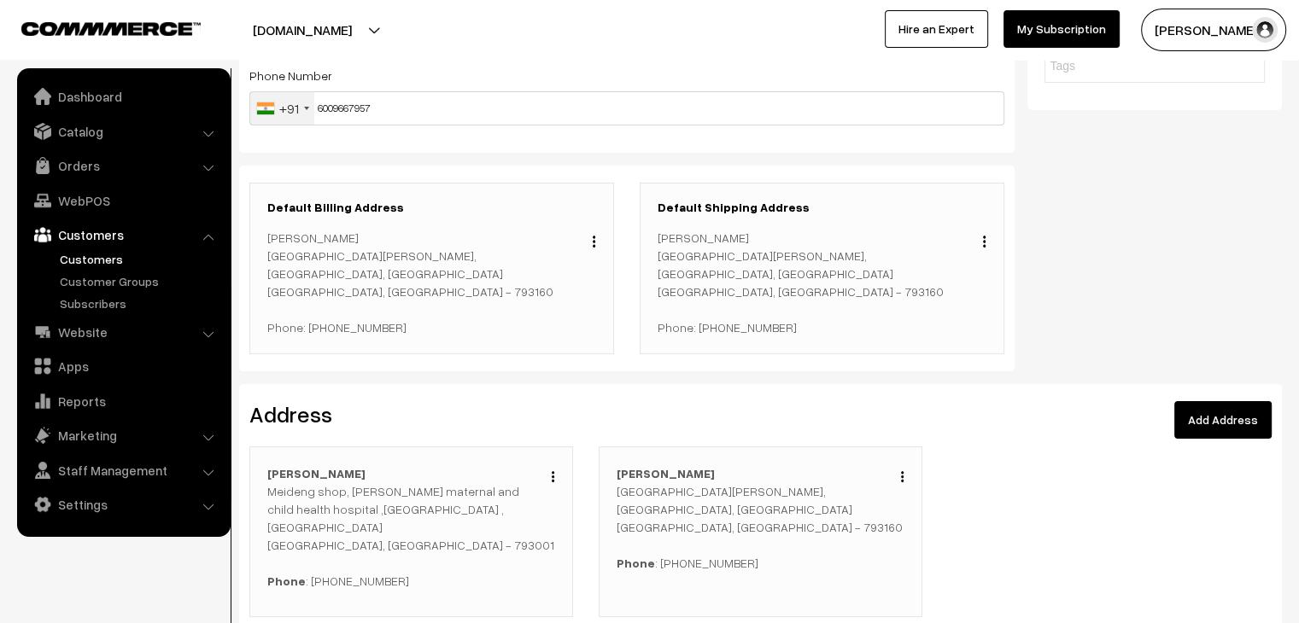
scroll to position [284, 0]
click at [904, 477] on button "button" at bounding box center [902, 478] width 4 height 14
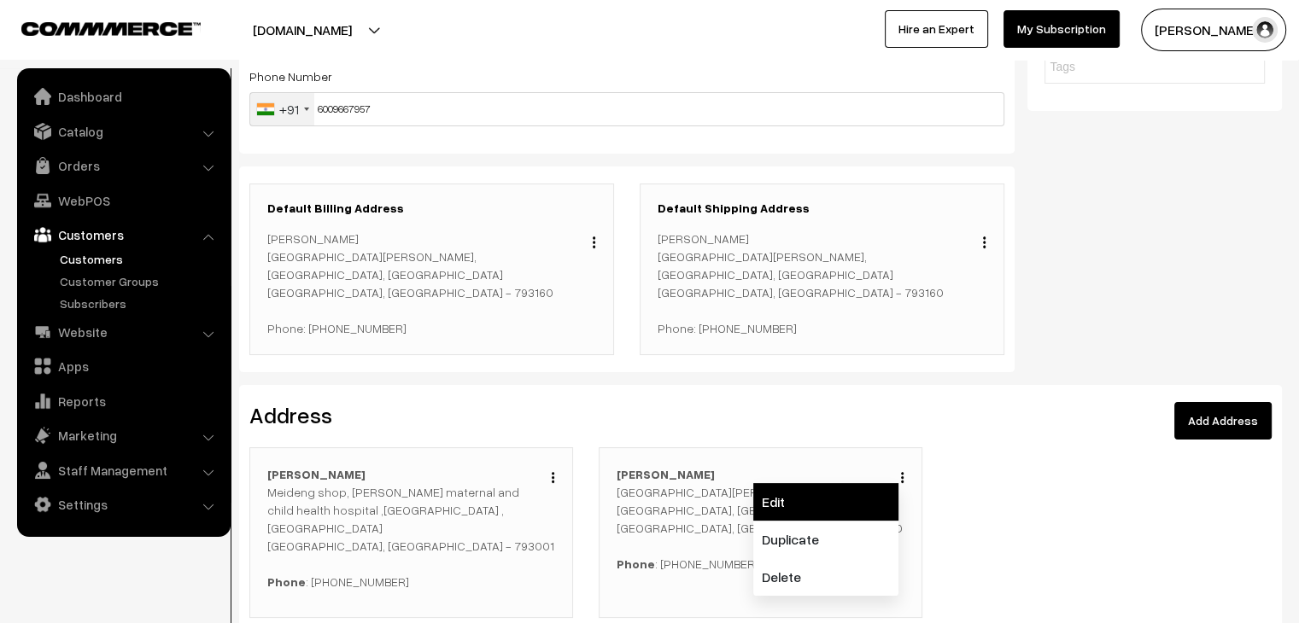
click at [857, 506] on link "Edit" at bounding box center [825, 502] width 145 height 38
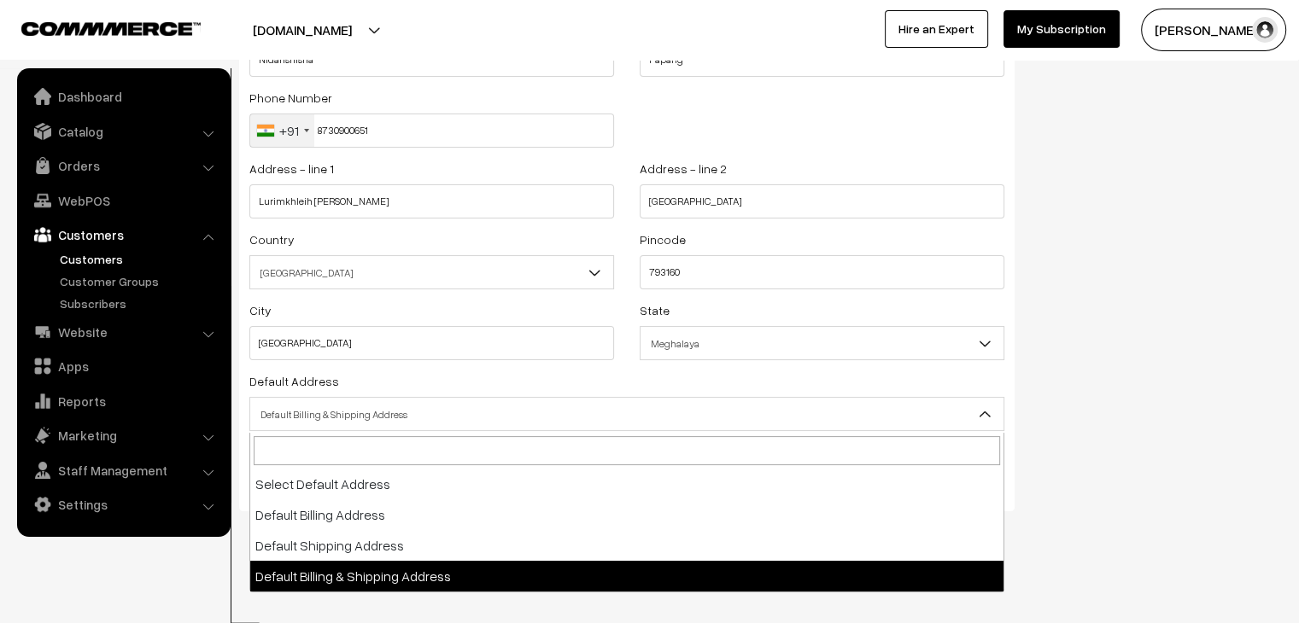
click at [424, 412] on span "Default Billing & Shipping Address" at bounding box center [626, 415] width 753 height 30
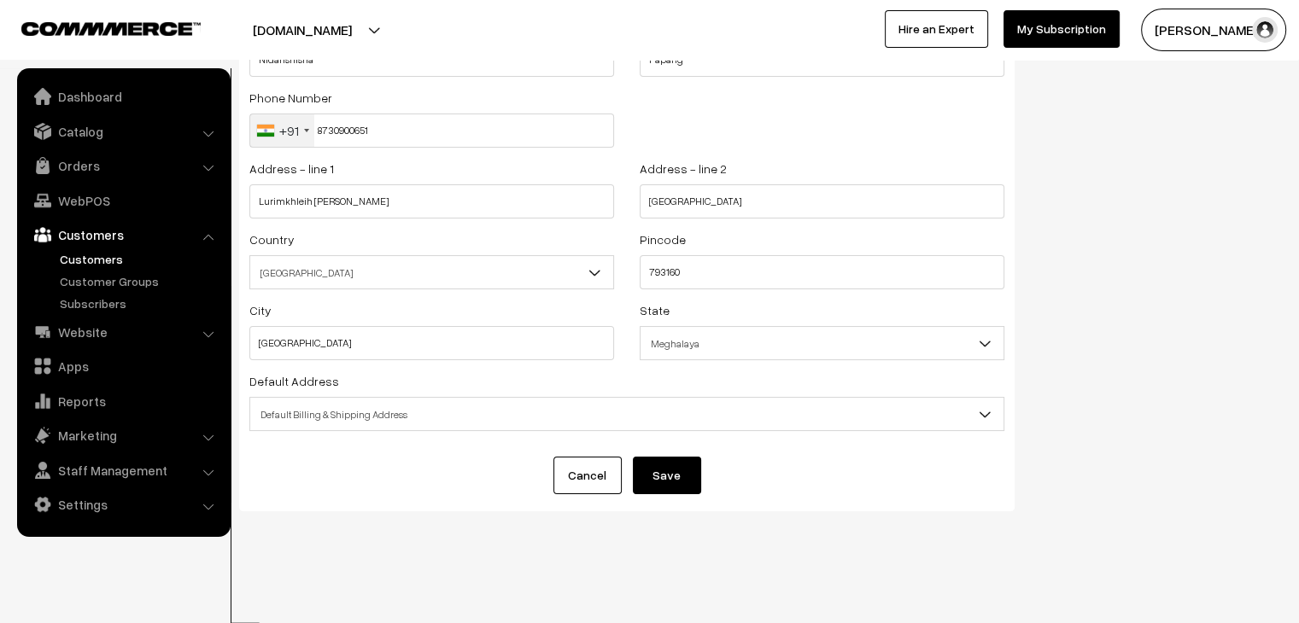
click at [697, 472] on button "Save" at bounding box center [667, 476] width 68 height 38
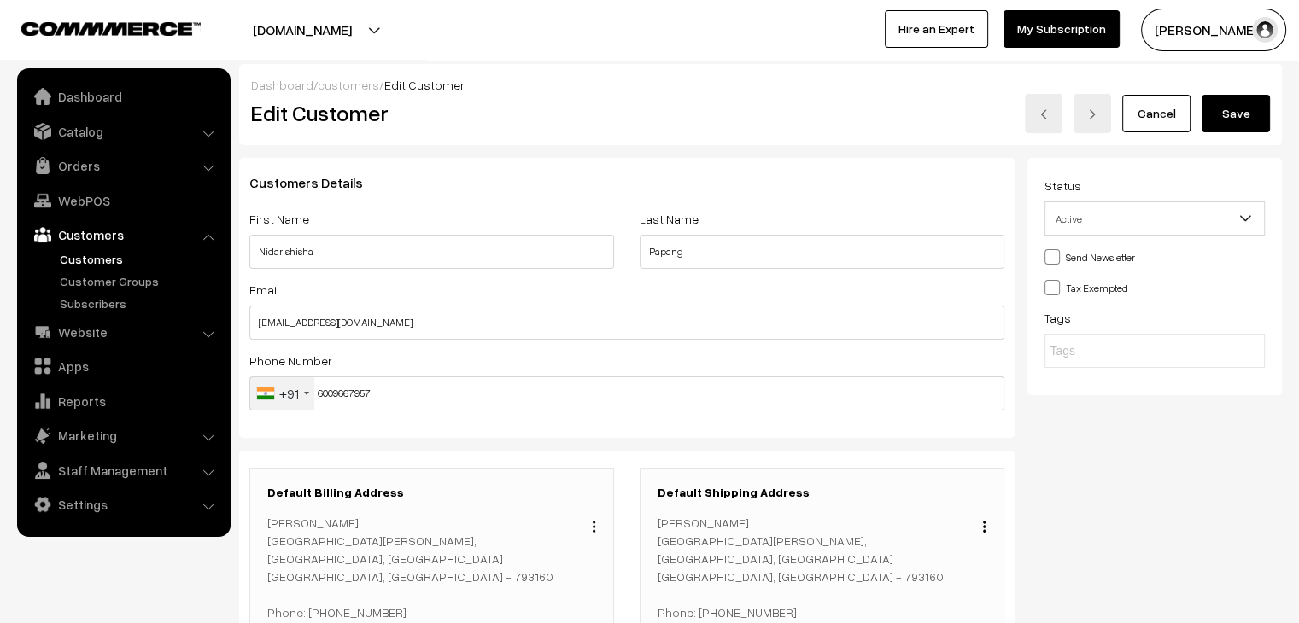
click at [1228, 122] on button "Save" at bounding box center [1236, 114] width 68 height 38
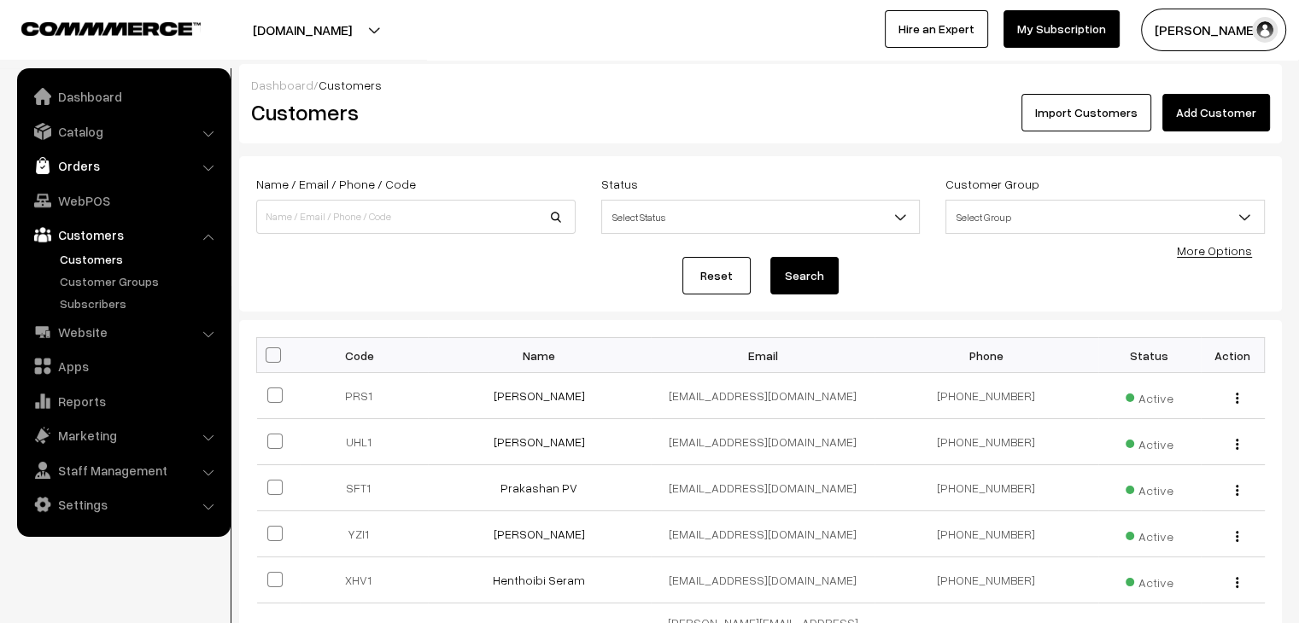
click at [76, 164] on link "Orders" at bounding box center [122, 165] width 203 height 31
click at [104, 209] on link "Abandoned Cart" at bounding box center [140, 212] width 169 height 18
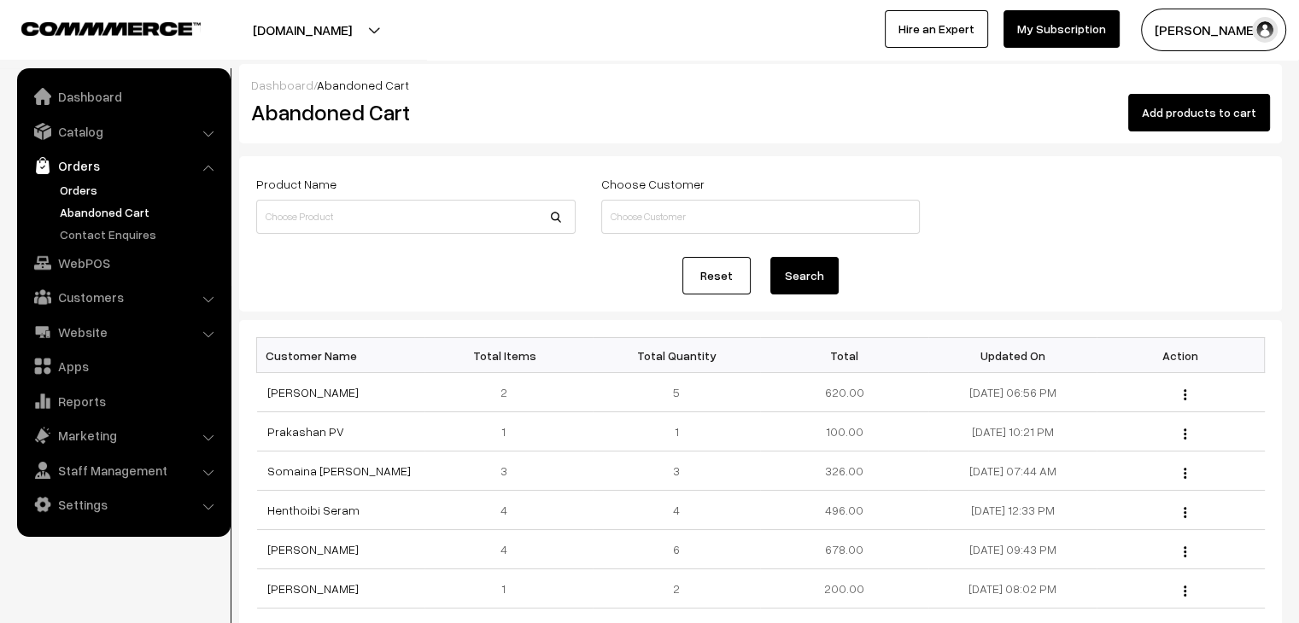
click at [93, 182] on link "Orders" at bounding box center [140, 190] width 169 height 18
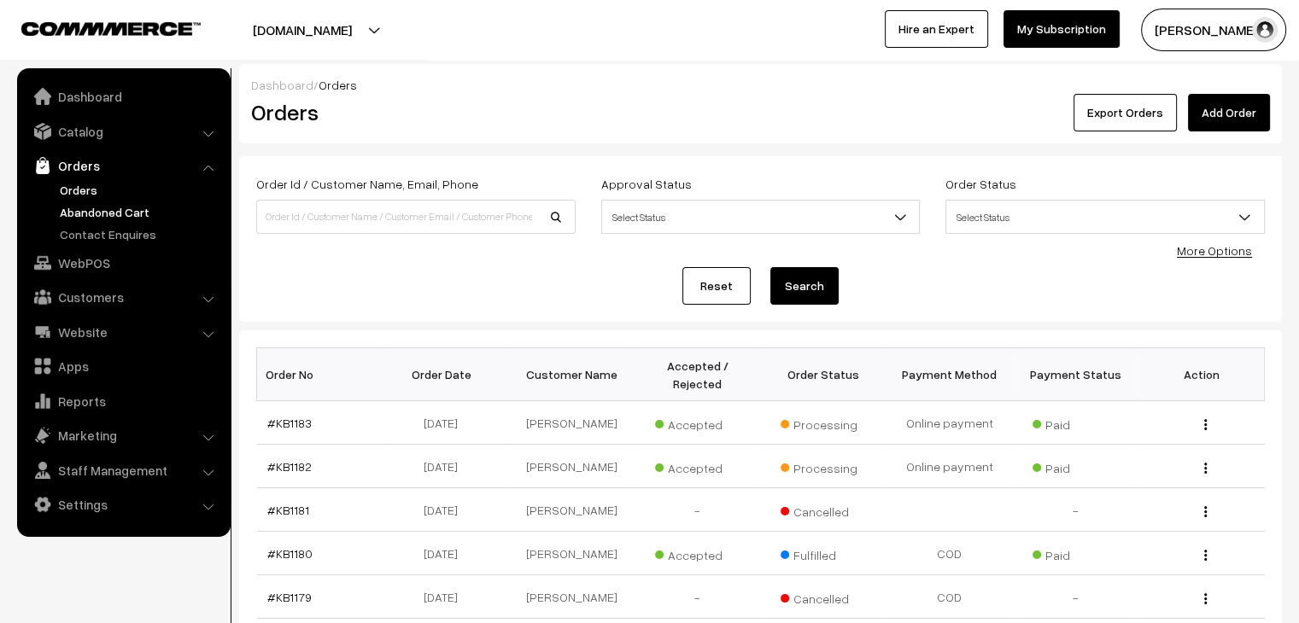
click at [105, 208] on link "Abandoned Cart" at bounding box center [140, 212] width 169 height 18
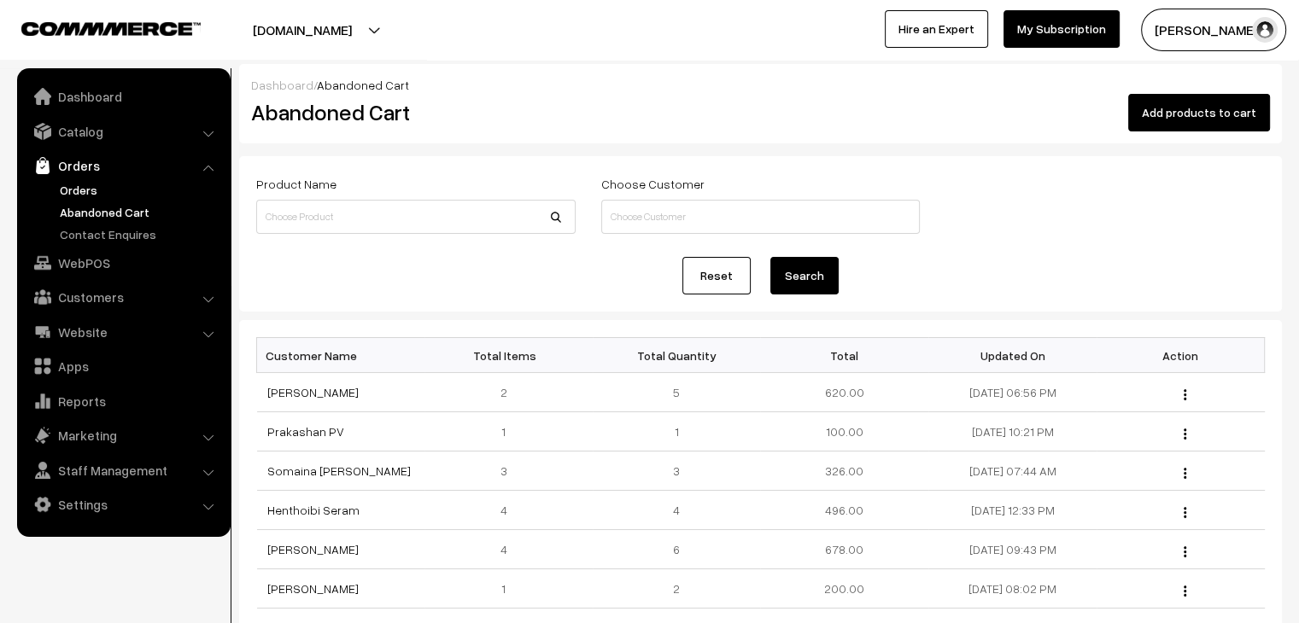
click at [110, 187] on link "Orders" at bounding box center [140, 190] width 169 height 18
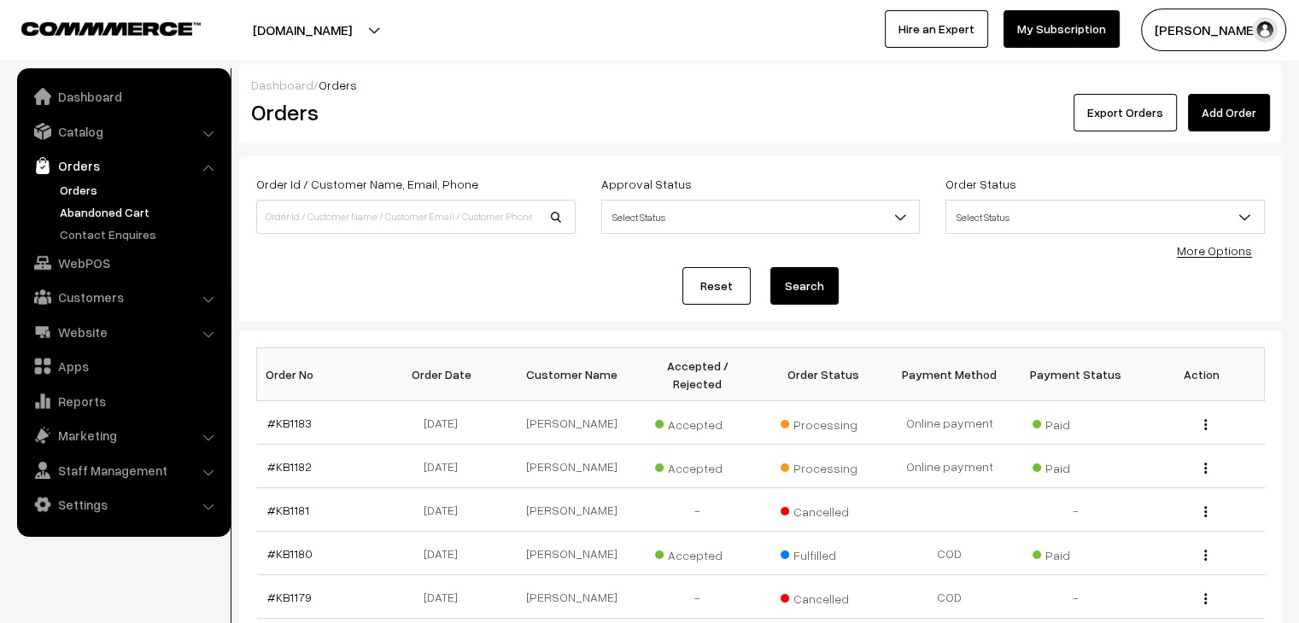
click at [123, 206] on link "Abandoned Cart" at bounding box center [140, 212] width 169 height 18
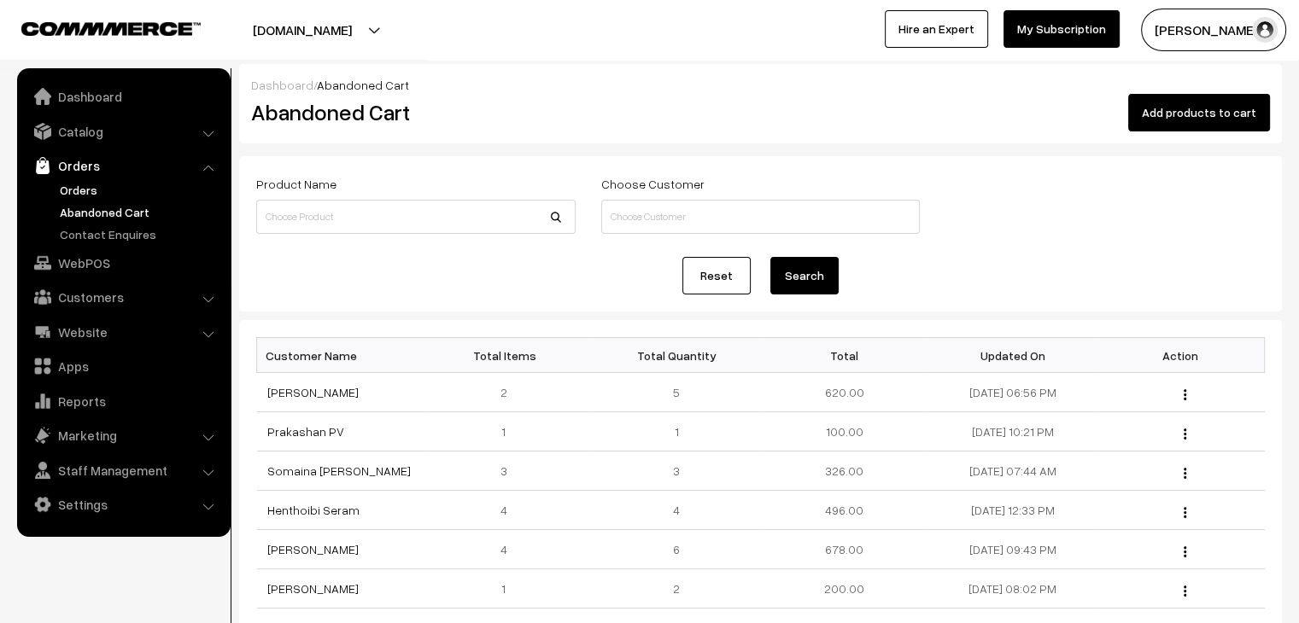
click at [102, 184] on link "Orders" at bounding box center [140, 190] width 169 height 18
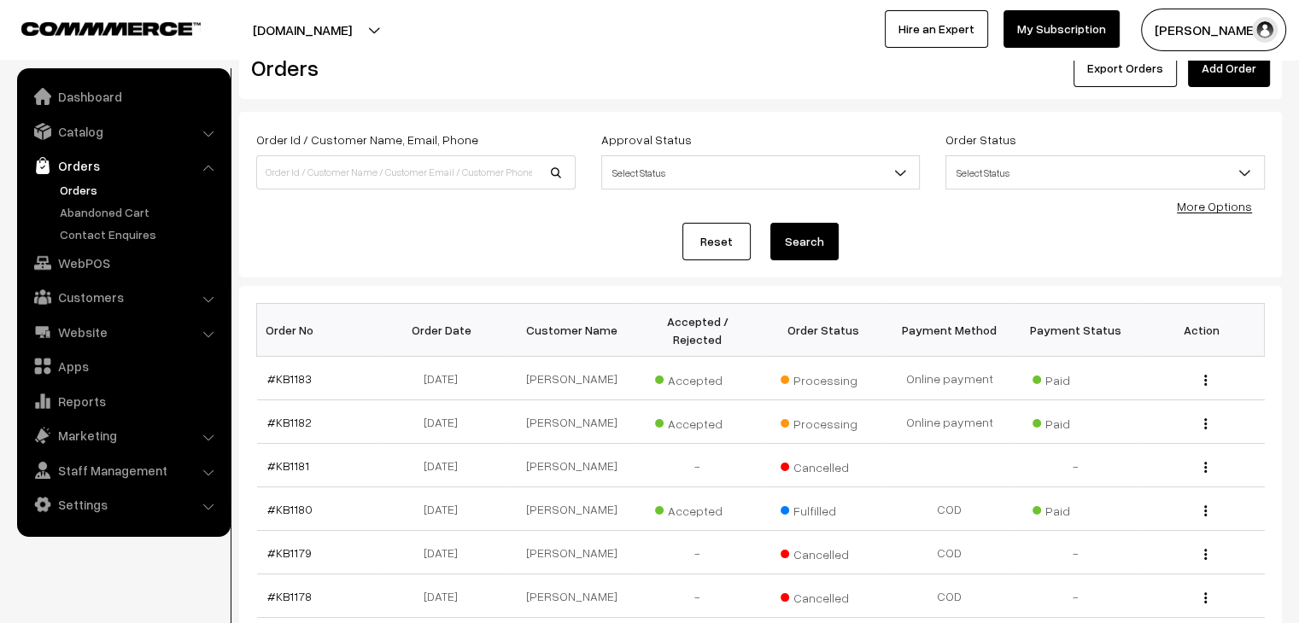
scroll to position [38, 0]
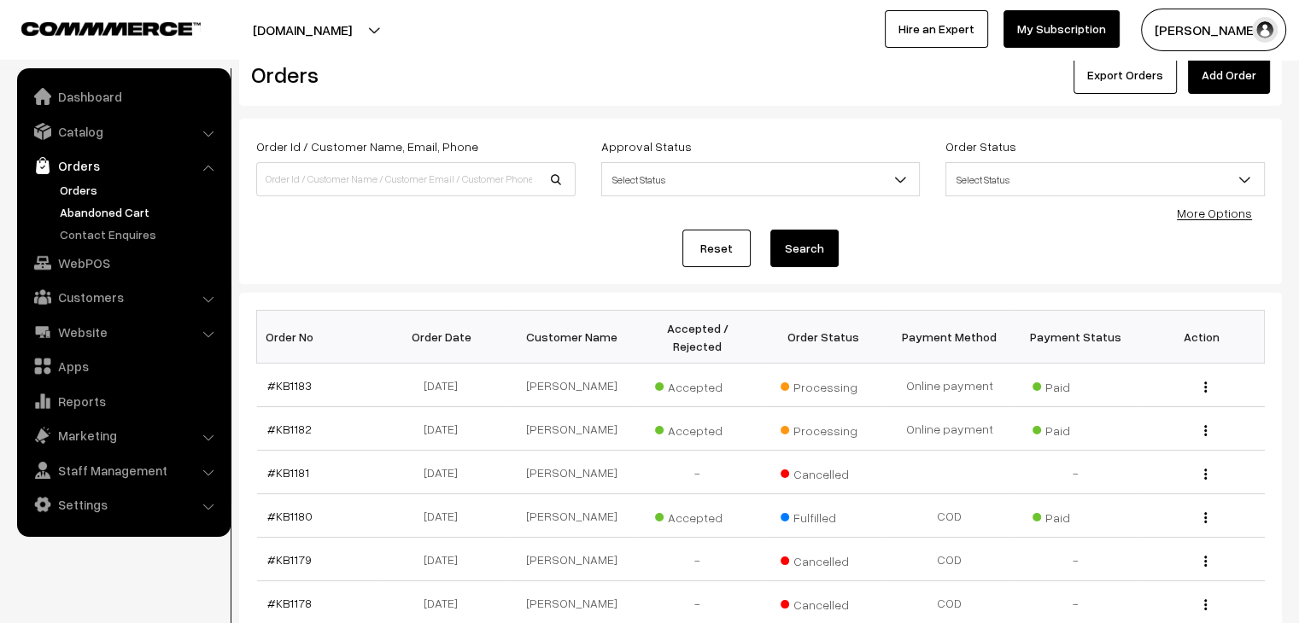
click at [131, 207] on link "Abandoned Cart" at bounding box center [140, 212] width 169 height 18
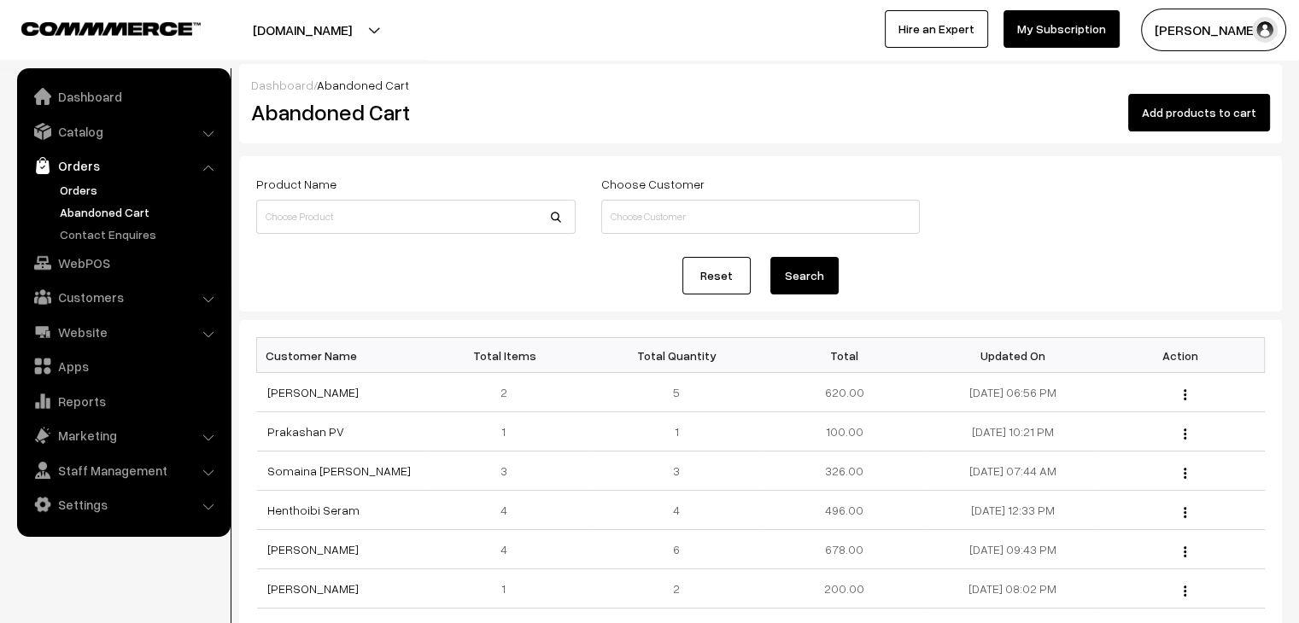
click at [72, 188] on link "Orders" at bounding box center [140, 190] width 169 height 18
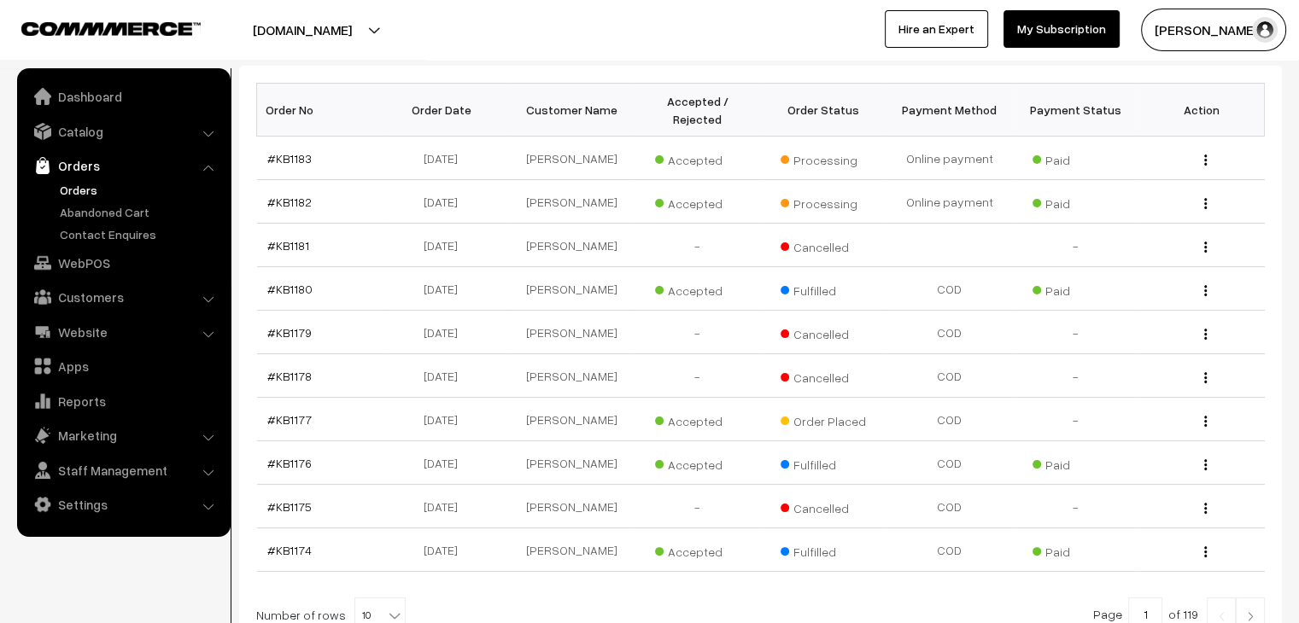
scroll to position [407, 0]
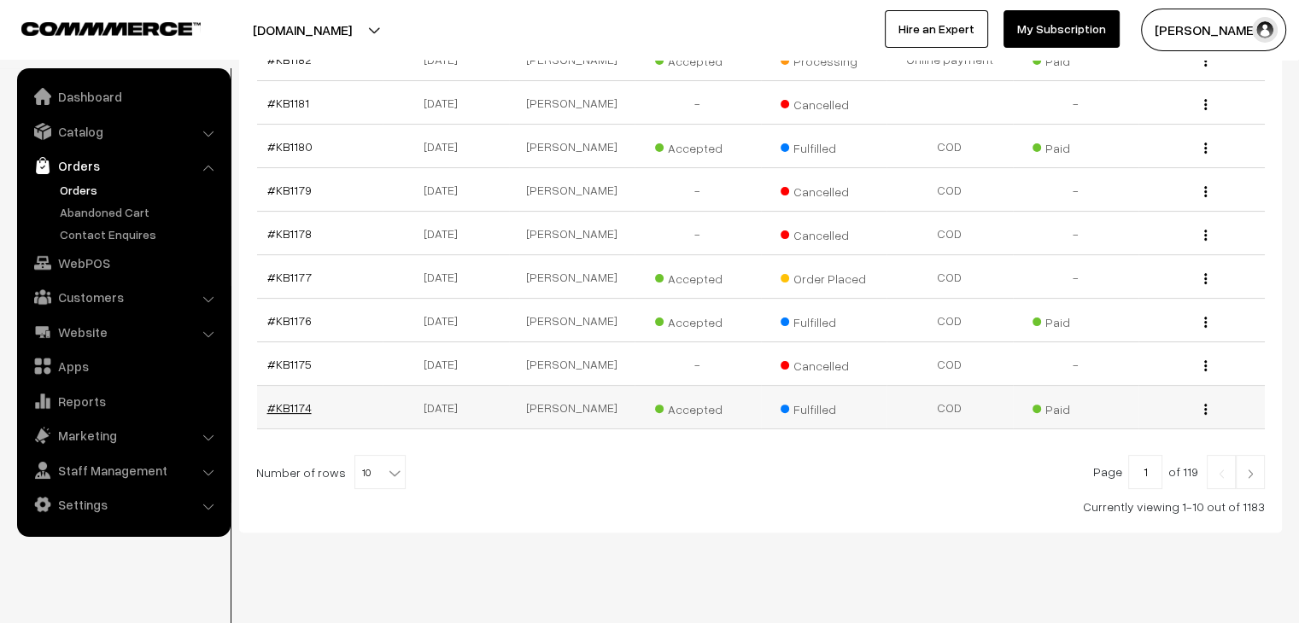
click at [285, 401] on link "#KB1174" at bounding box center [289, 408] width 44 height 15
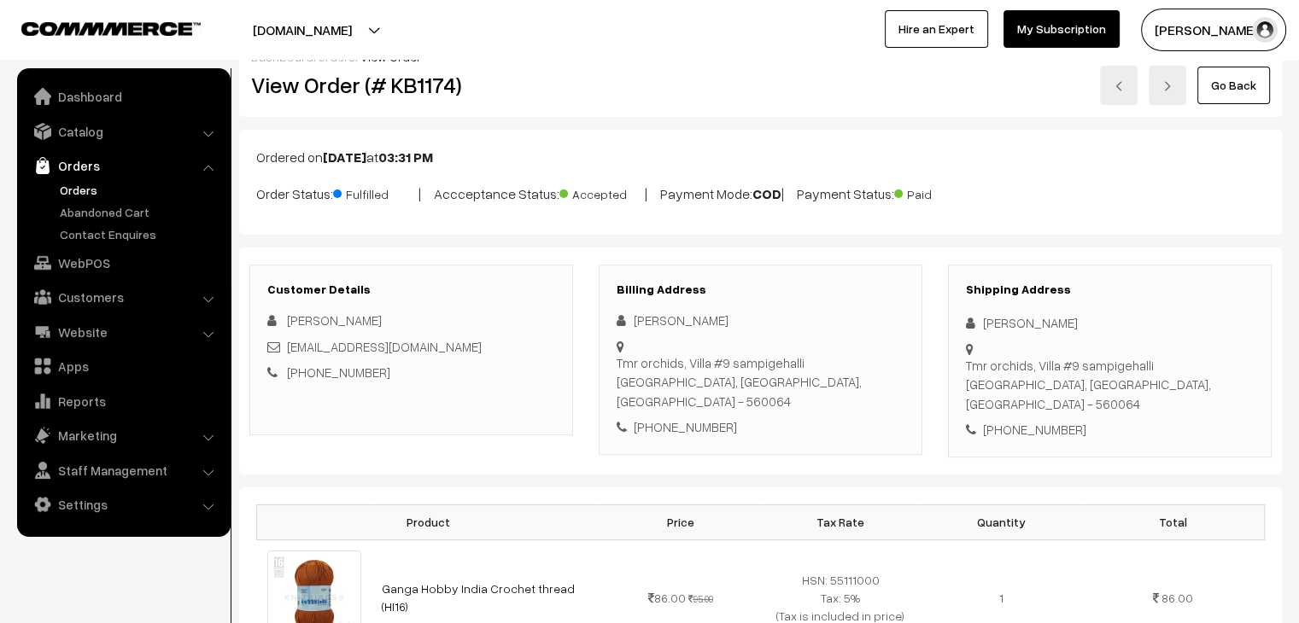
scroll to position [24, 0]
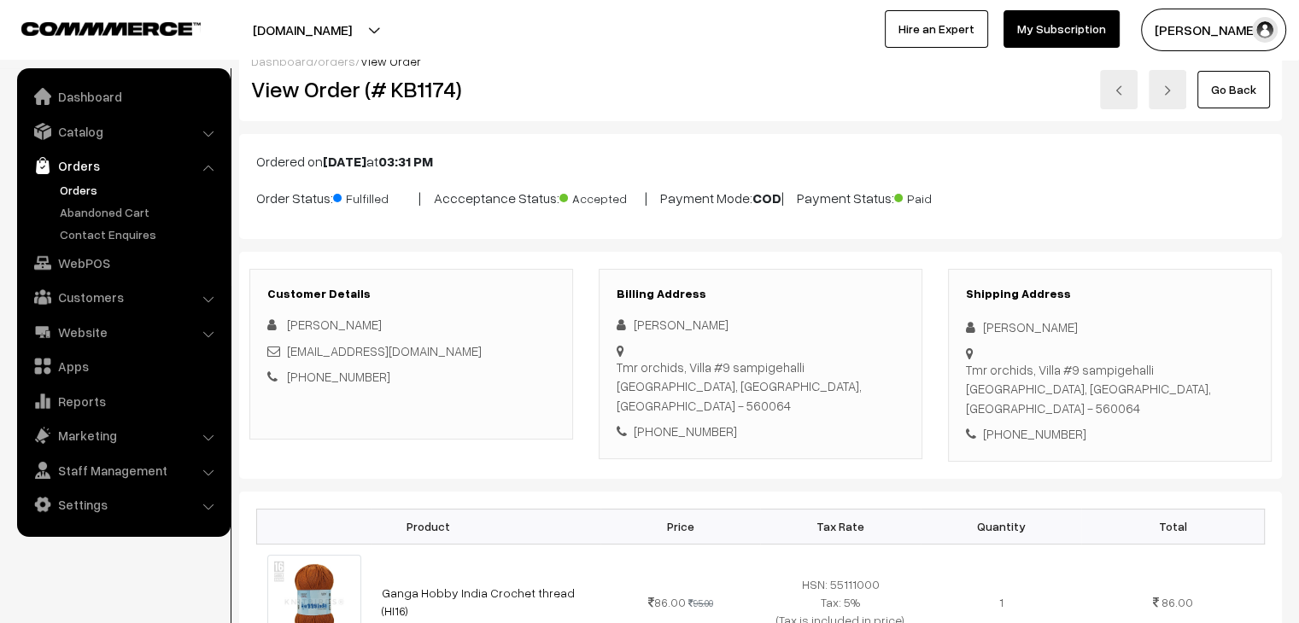
click at [91, 190] on link "Orders" at bounding box center [140, 190] width 169 height 18
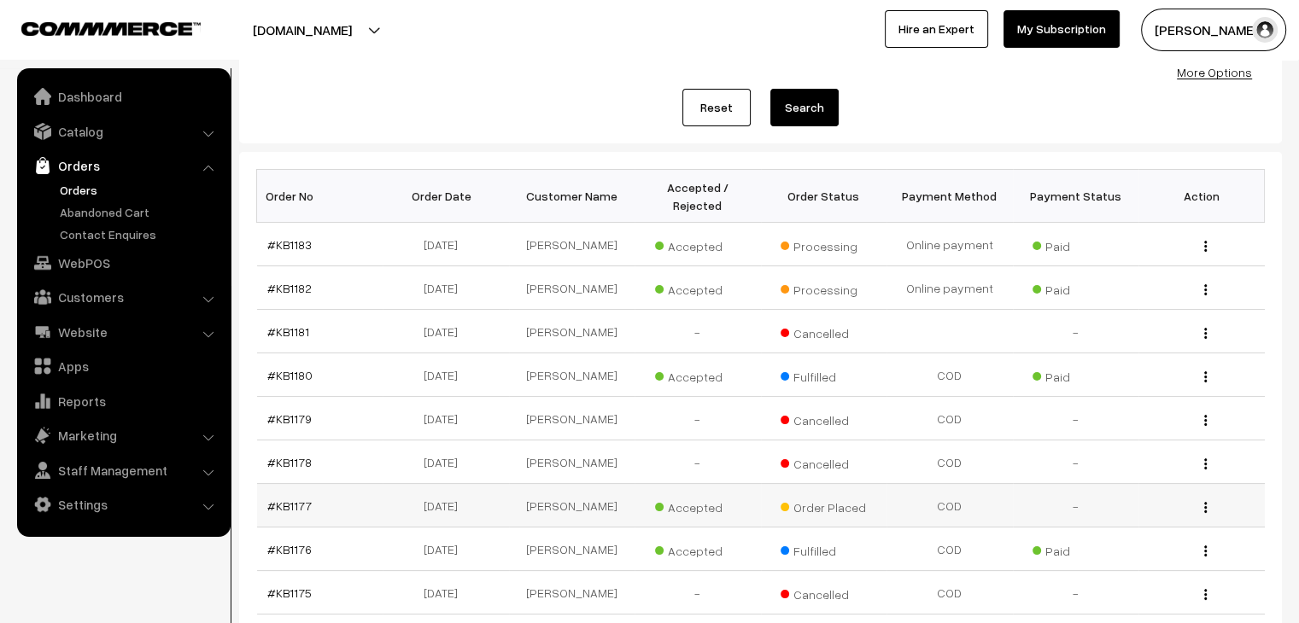
scroll to position [176, 0]
click at [127, 213] on link "Abandoned Cart" at bounding box center [140, 212] width 169 height 18
